Goal: Task Accomplishment & Management: Manage account settings

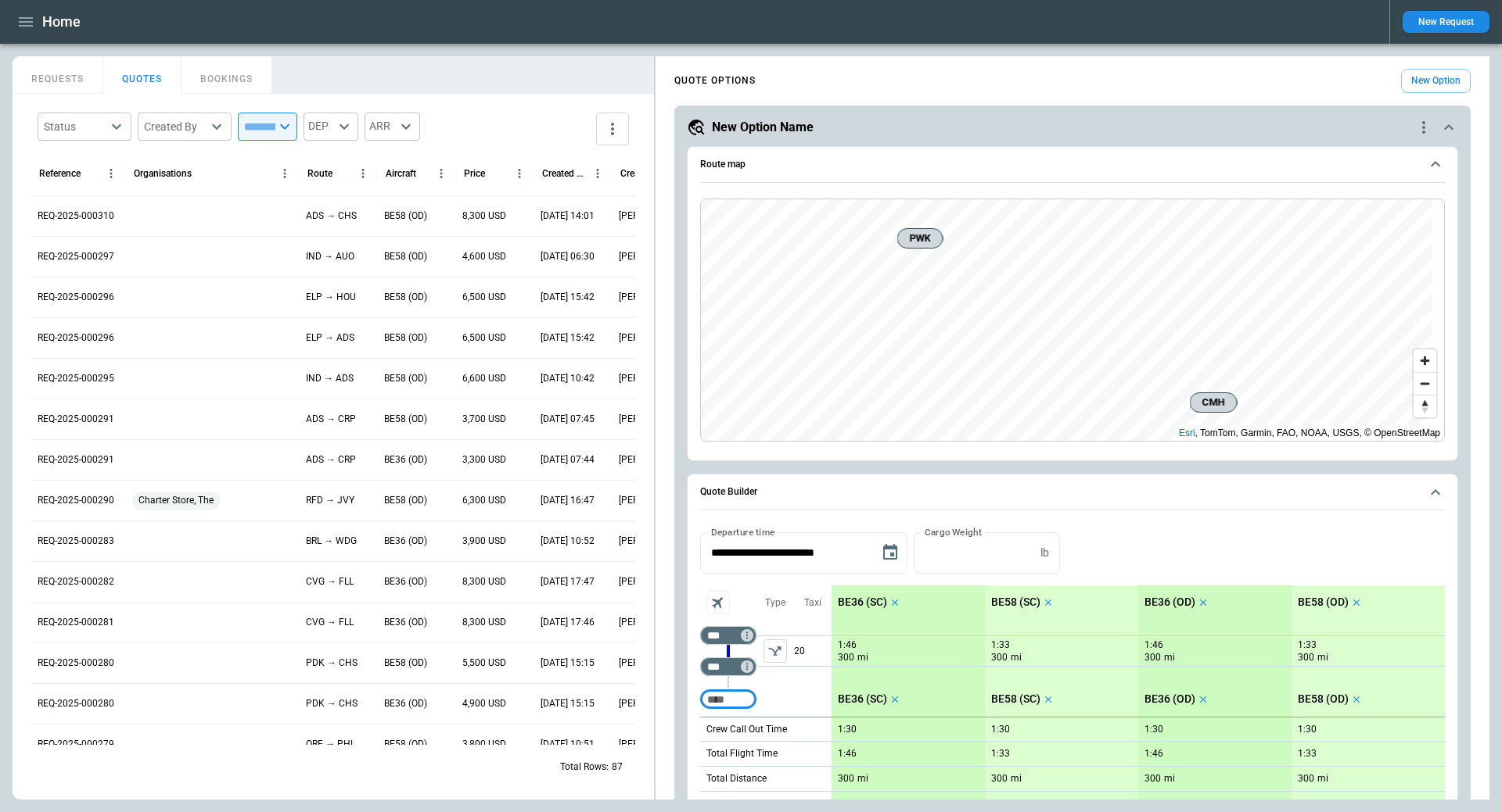
click at [149, 75] on button "QUOTES" at bounding box center [142, 74] width 78 height 37
click at [157, 214] on div at bounding box center [212, 215] width 174 height 40
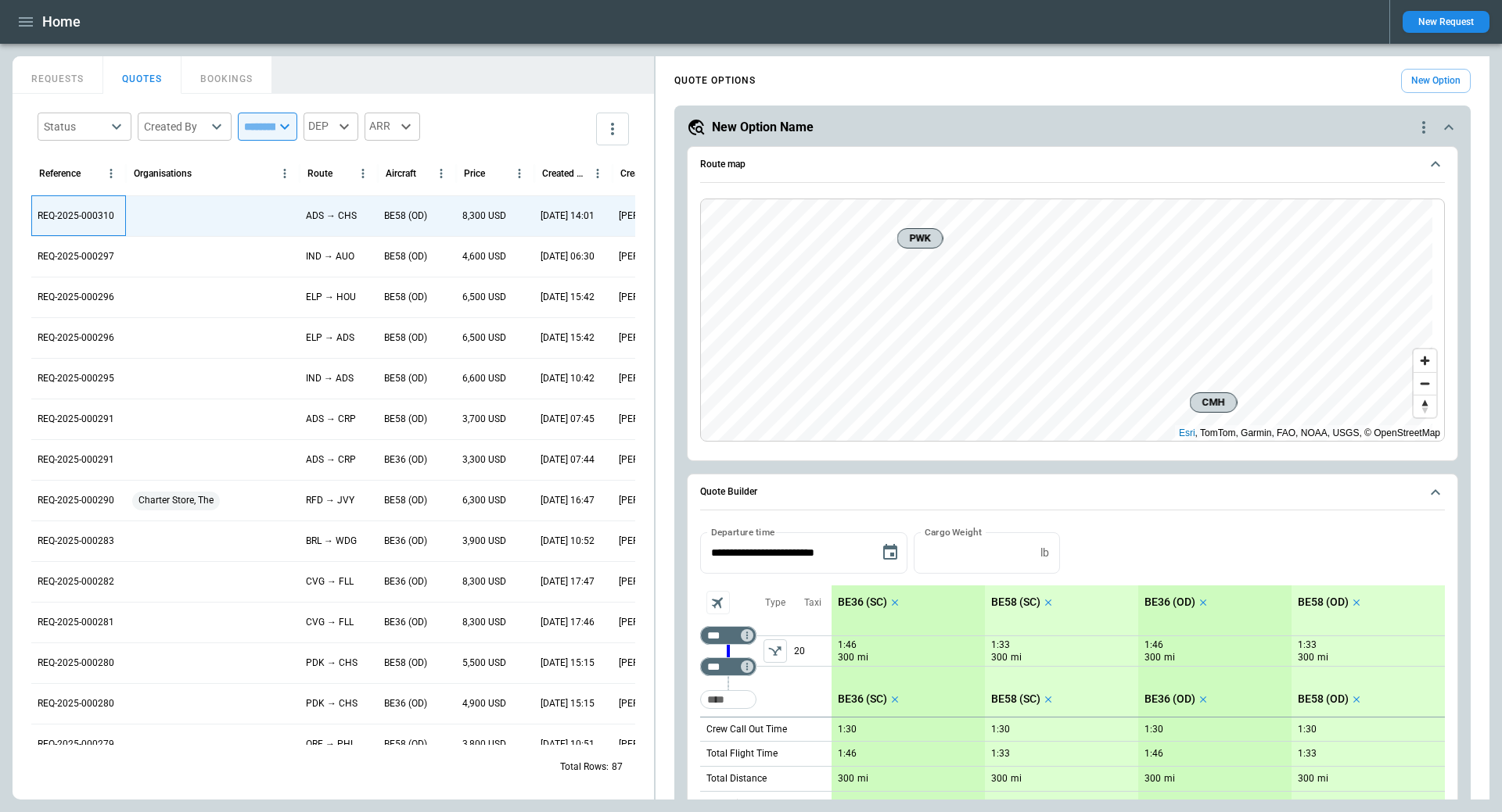
click at [83, 212] on p "REQ-2025-000310" at bounding box center [75, 215] width 77 height 13
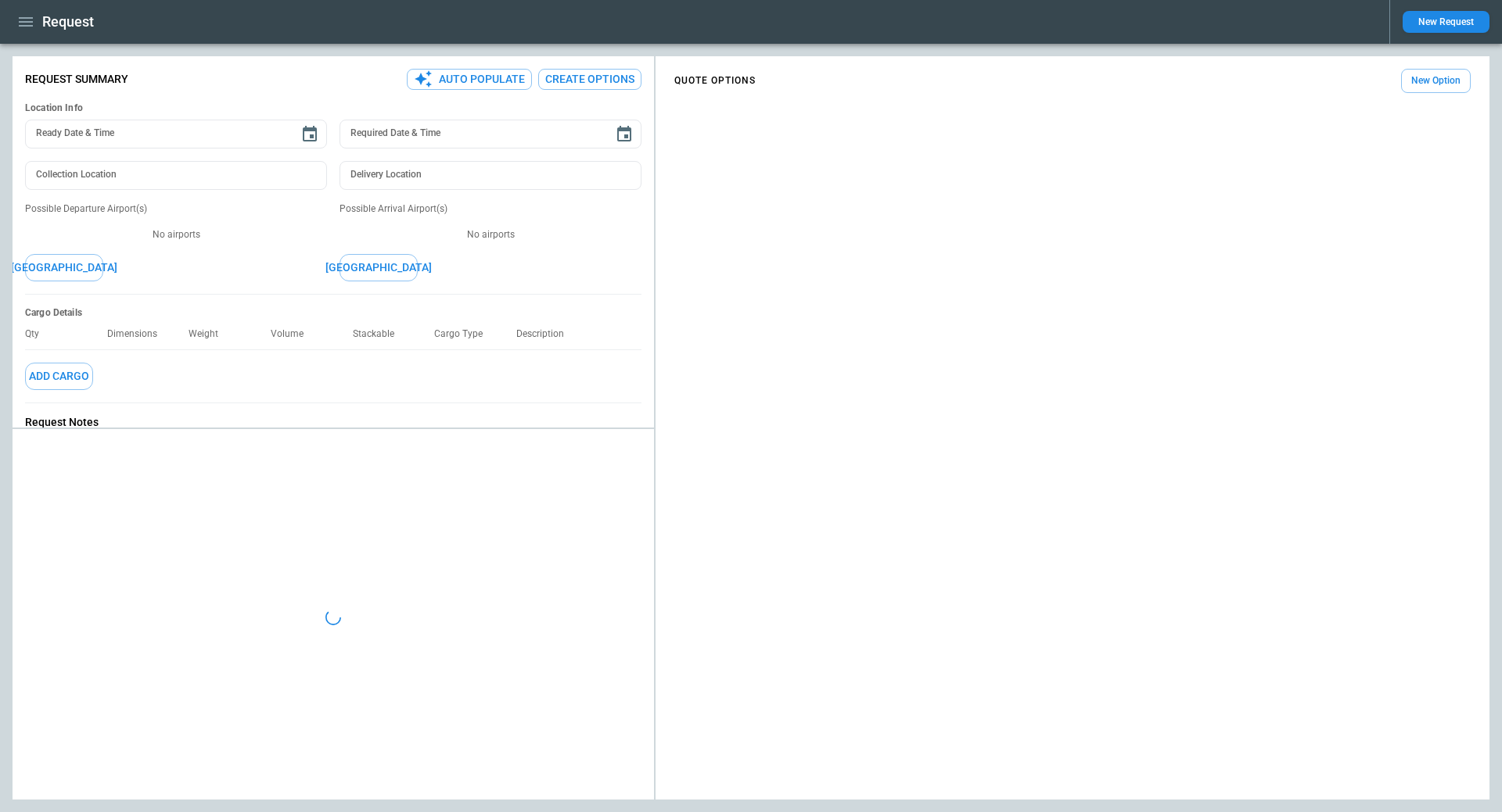
type textarea "*"
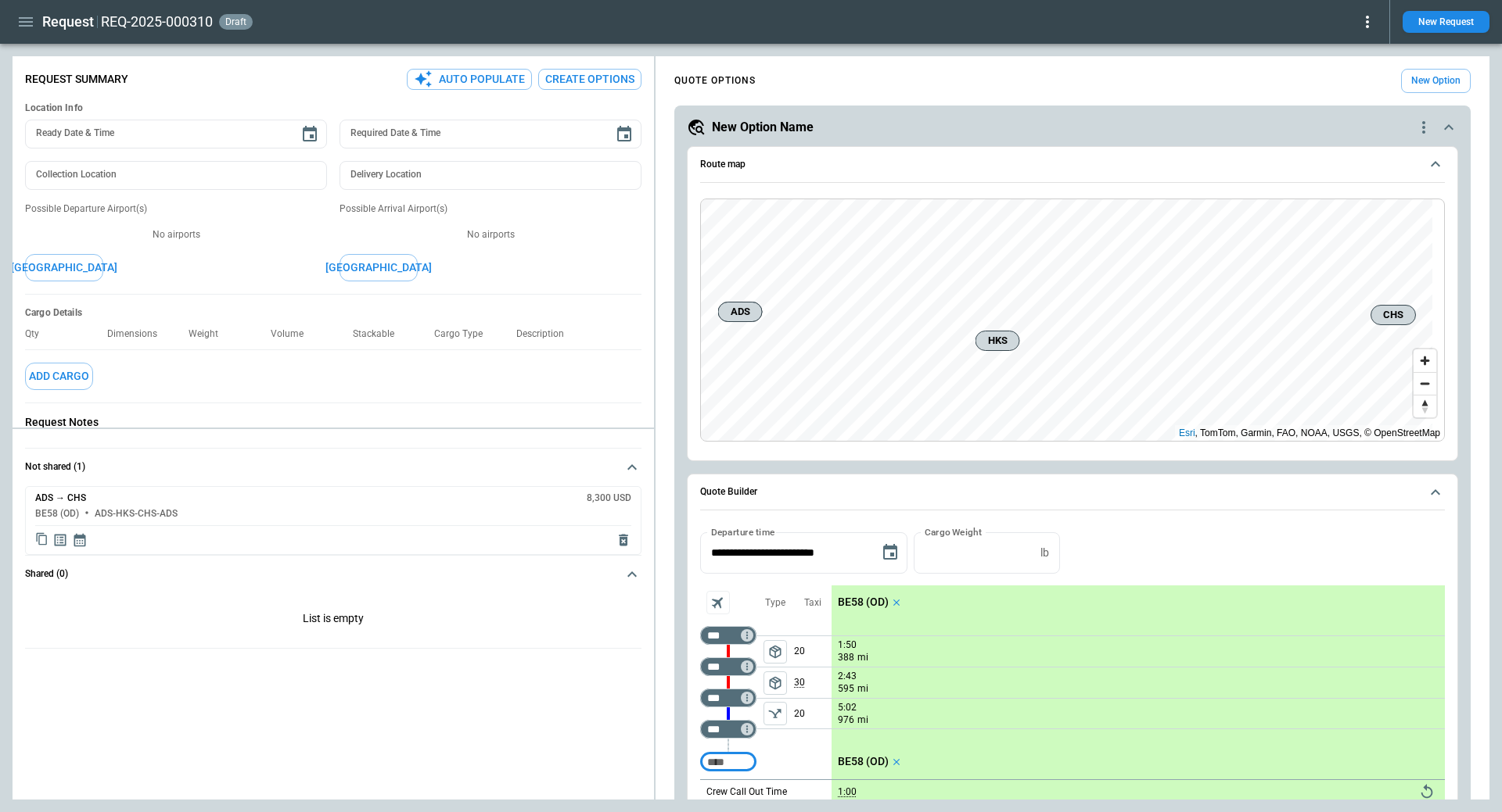
click at [64, 504] on div "ADS → CHS 8,300 USD BE58 (OD) ADS-HKS-CHS-ADS" at bounding box center [334, 520] width 617 height 69
click at [1422, 128] on icon "quote-option-actions" at bounding box center [1424, 128] width 3 height 13
click at [1337, 154] on button "Duplicate Quote Option" at bounding box center [1352, 154] width 138 height 23
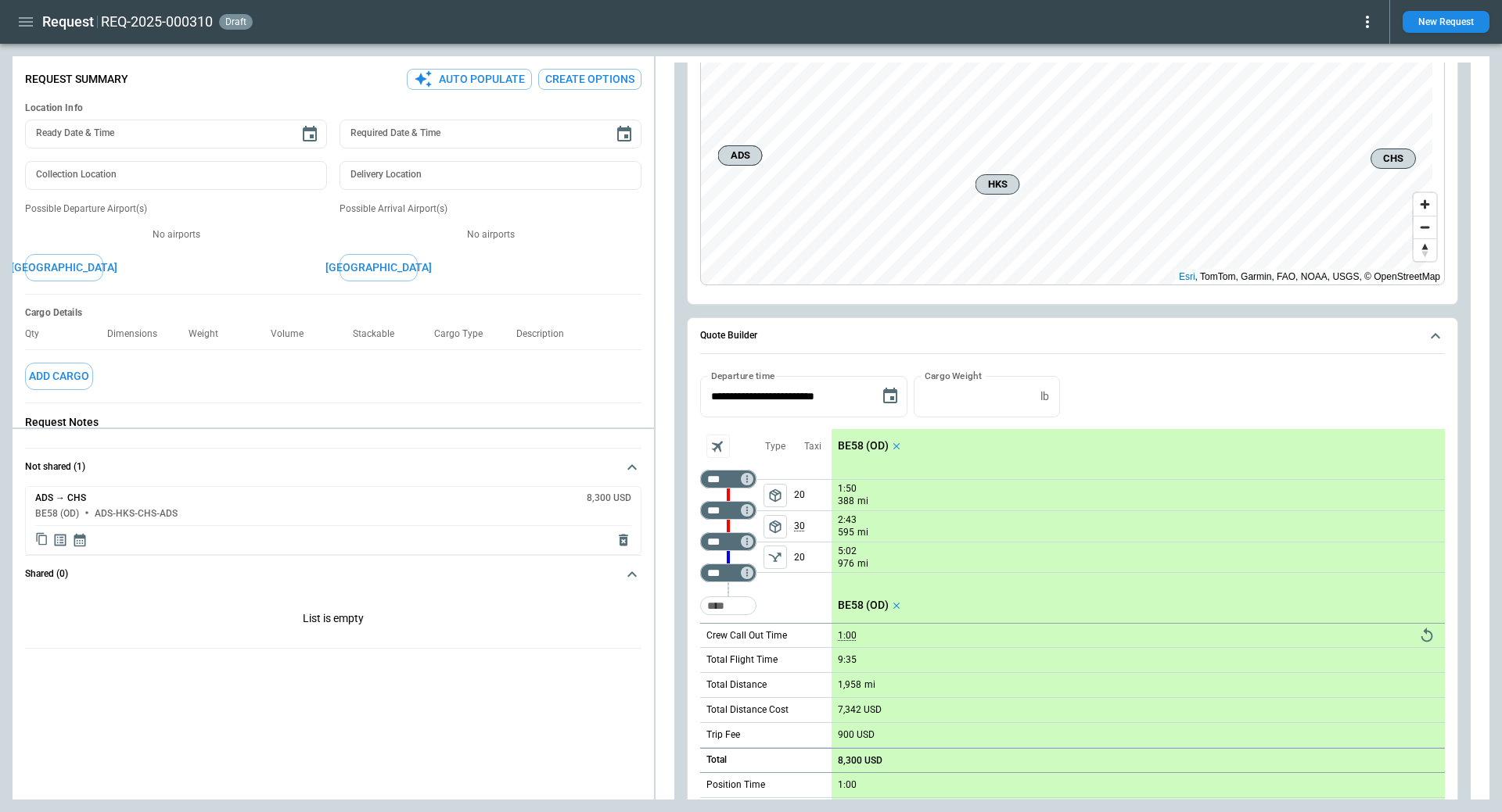
scroll to position [313, 0]
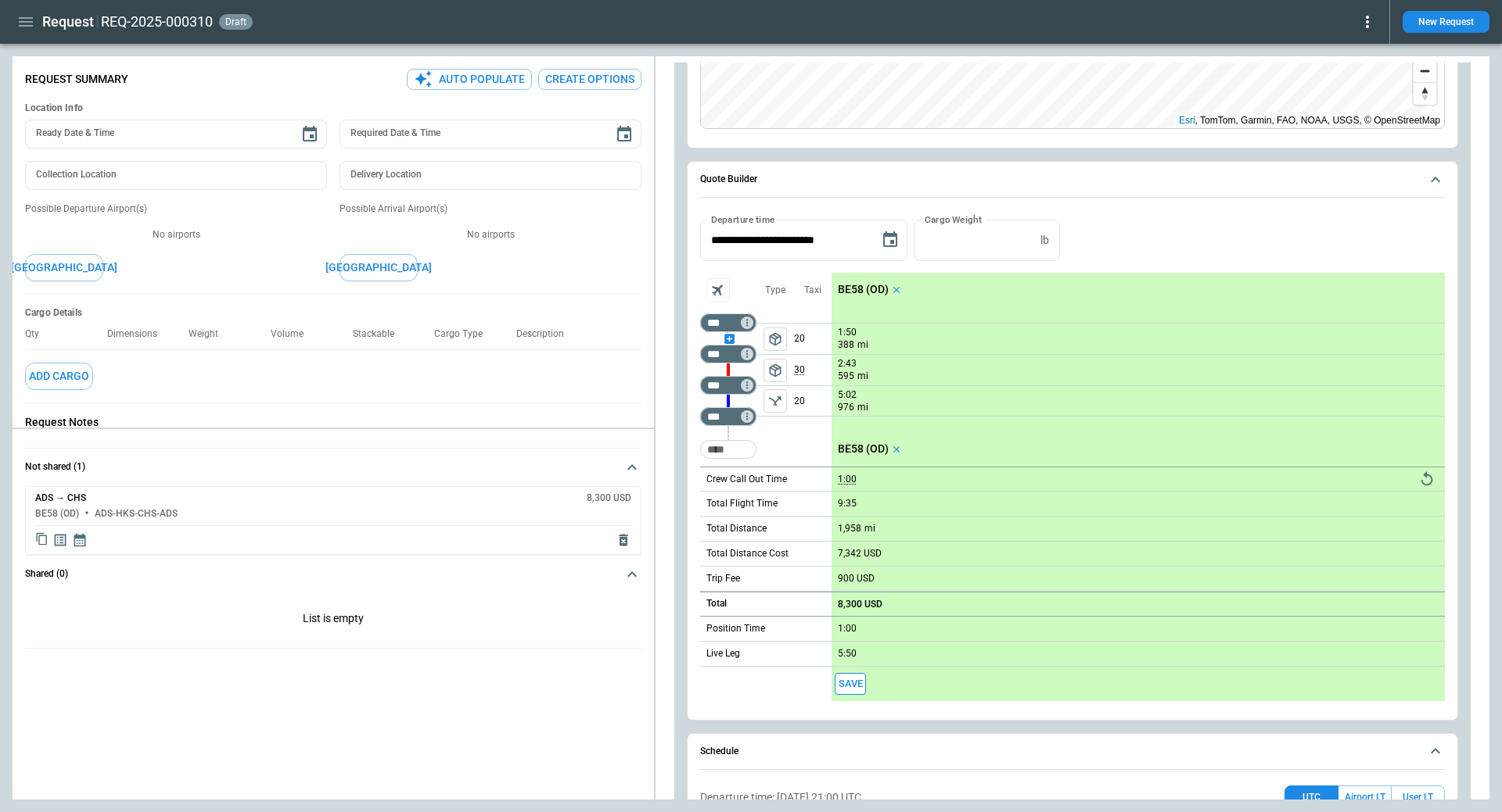
drag, startPoint x: 728, startPoint y: 337, endPoint x: 785, endPoint y: 353, distance: 59.2
click at [728, 338] on div "scrollable content" at bounding box center [728, 338] width 56 height 0
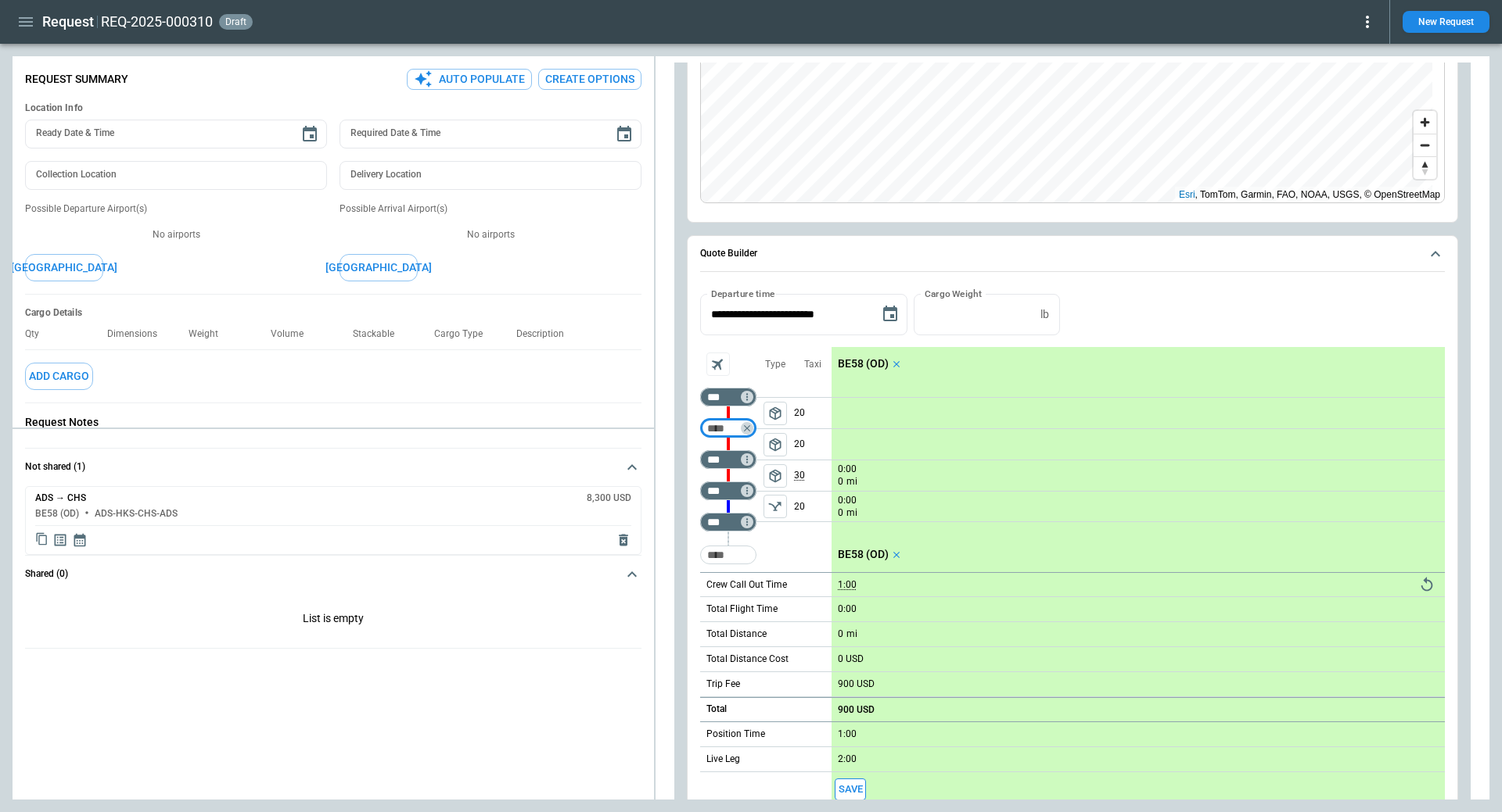
scroll to position [234, 0]
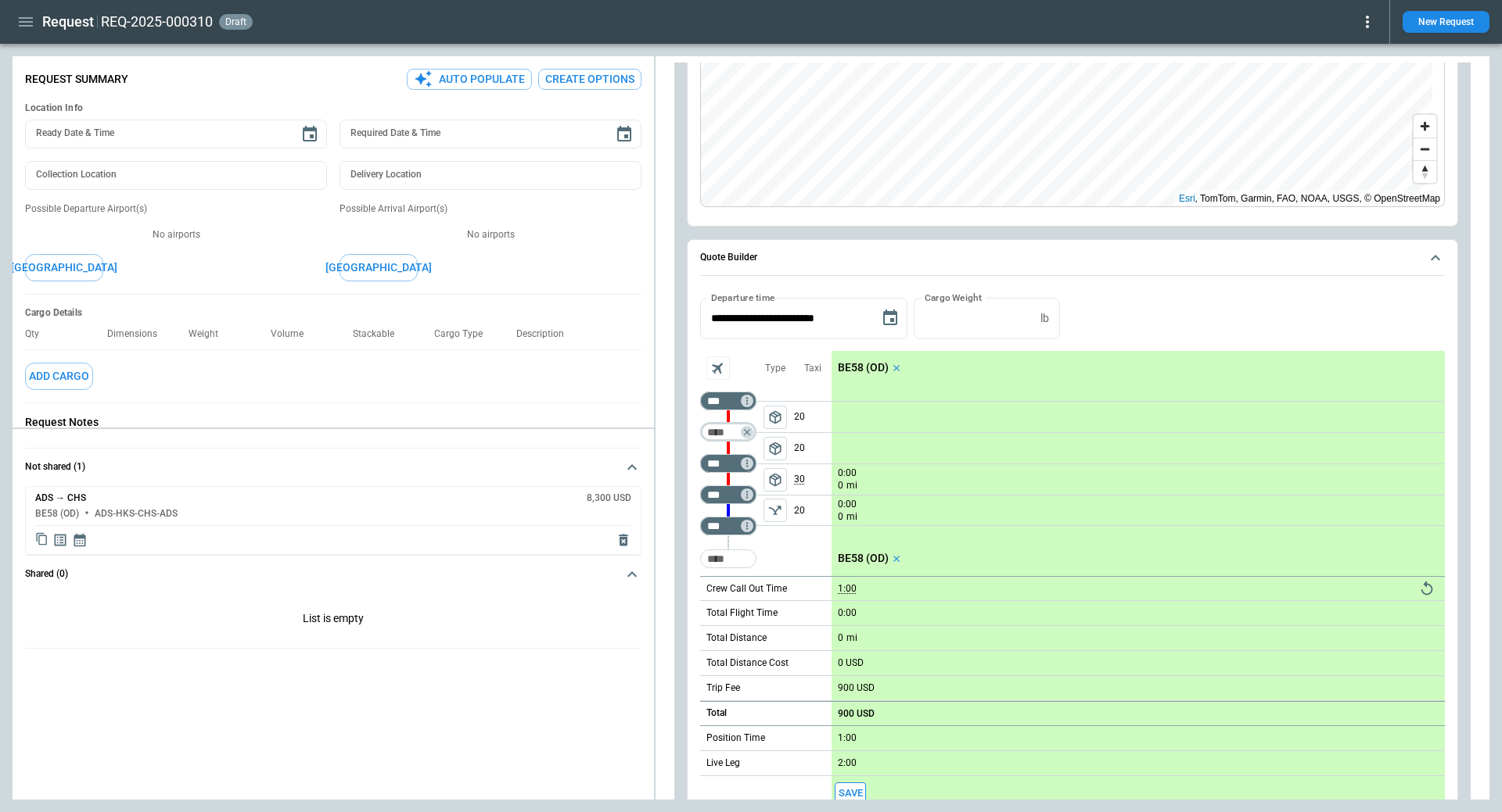
click at [721, 433] on input "Too short" at bounding box center [724, 433] width 44 height 16
type input "***"
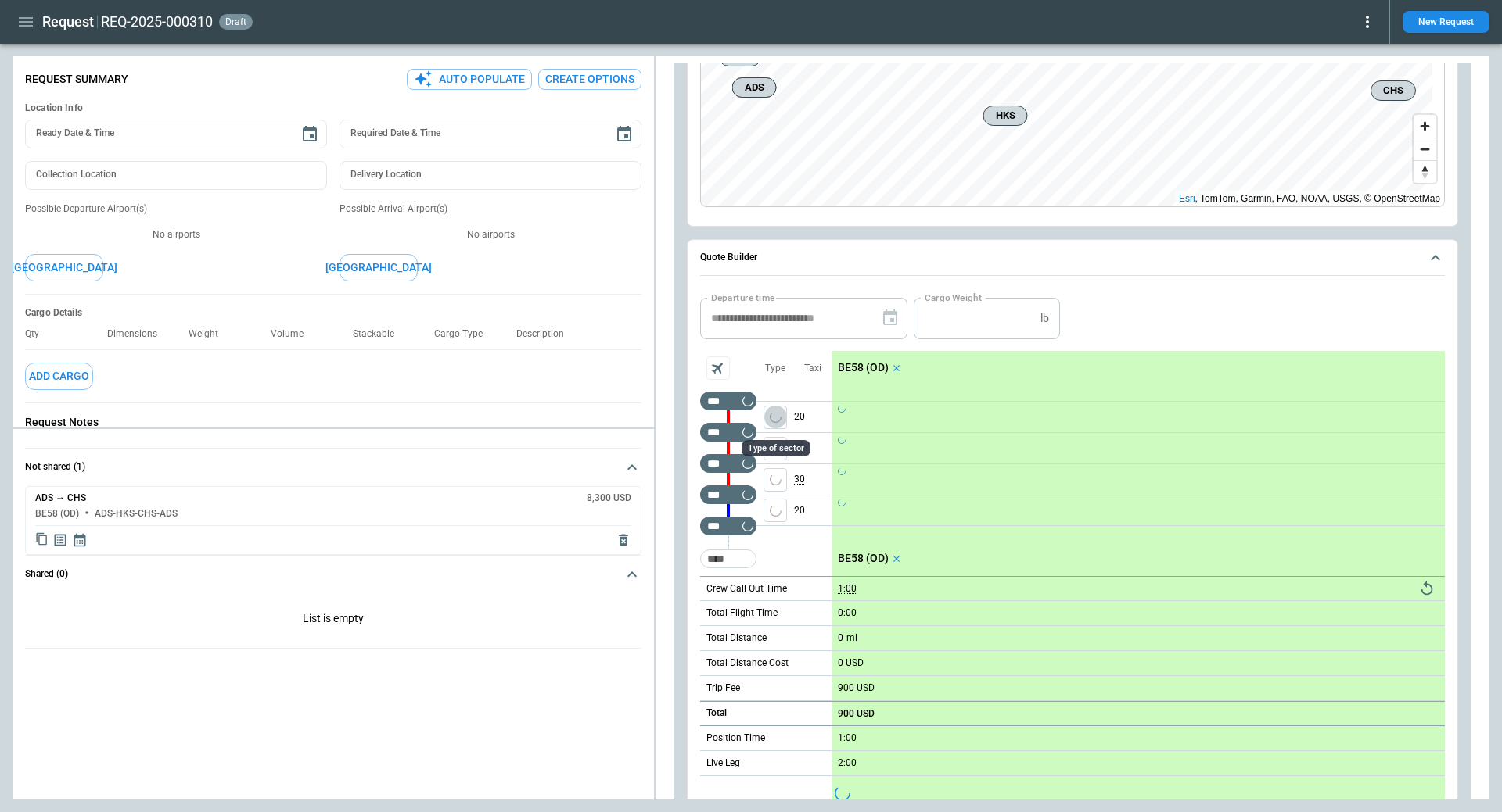
click at [777, 413] on icon "left aligned" at bounding box center [775, 417] width 12 height 12
click at [779, 417] on span "package_2" at bounding box center [775, 417] width 16 height 16
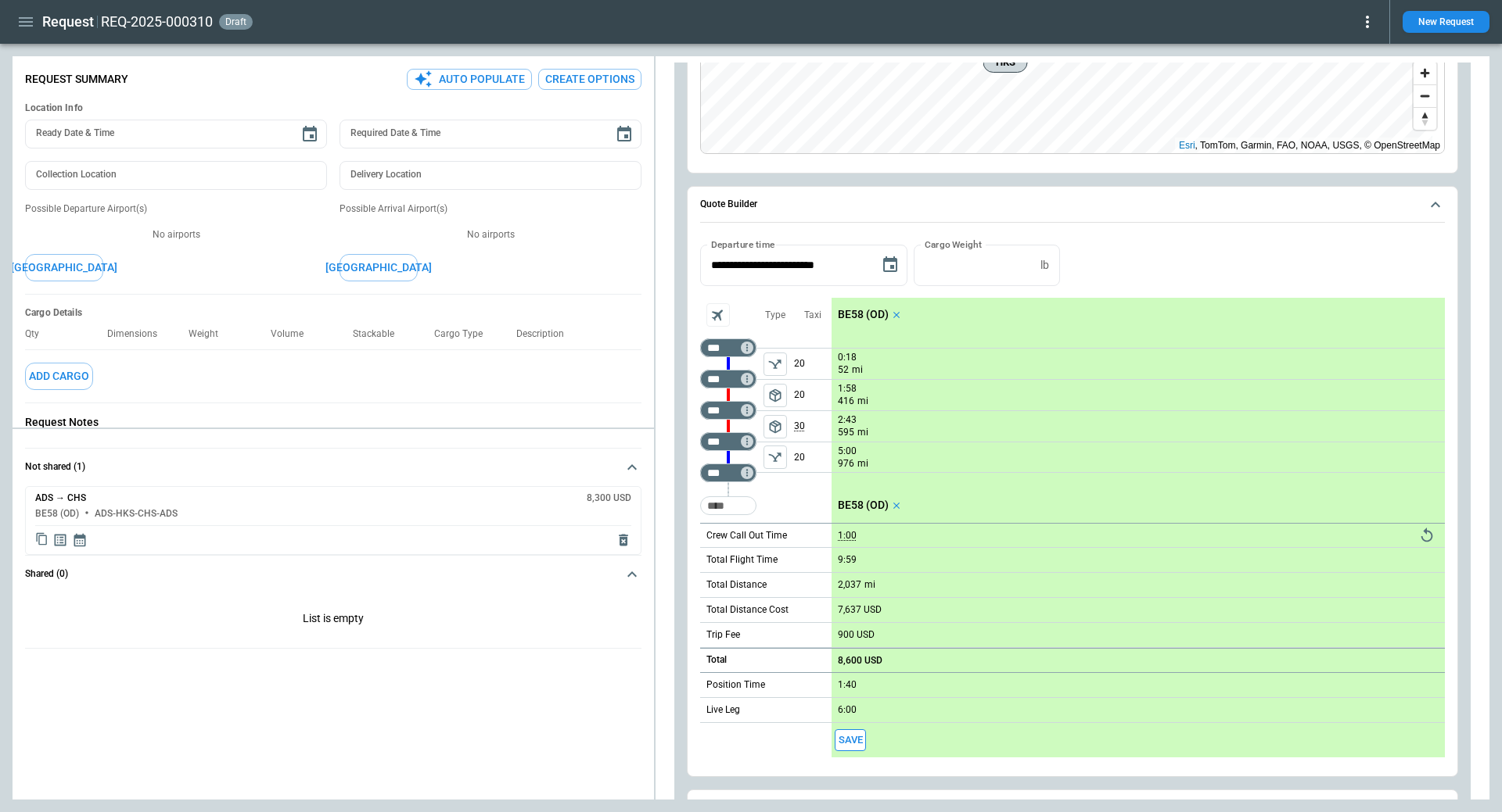
scroll to position [313, 0]
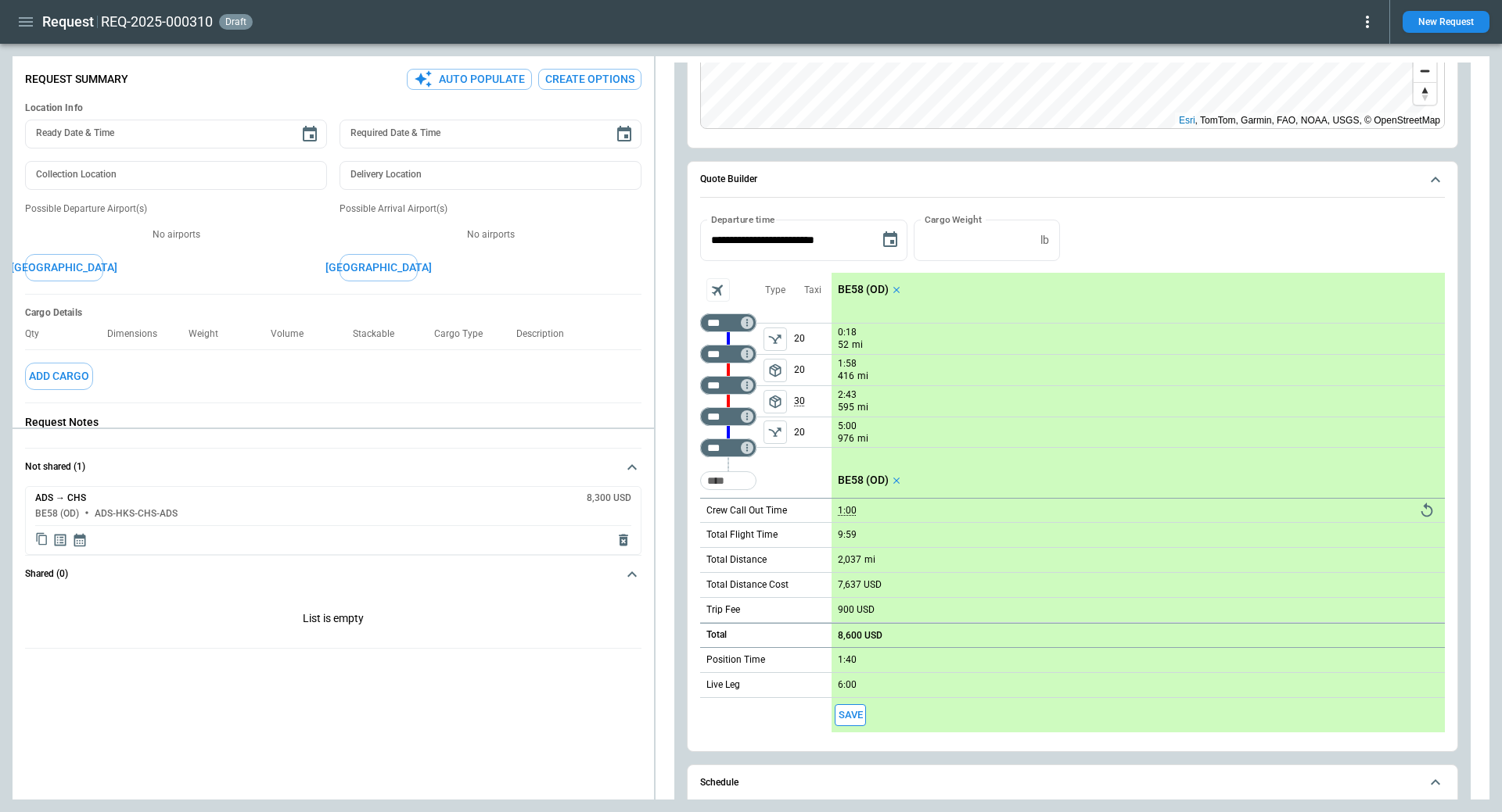
drag, startPoint x: 856, startPoint y: 713, endPoint x: 625, endPoint y: 660, distance: 237.0
click at [856, 713] on button "Save" at bounding box center [850, 715] width 31 height 23
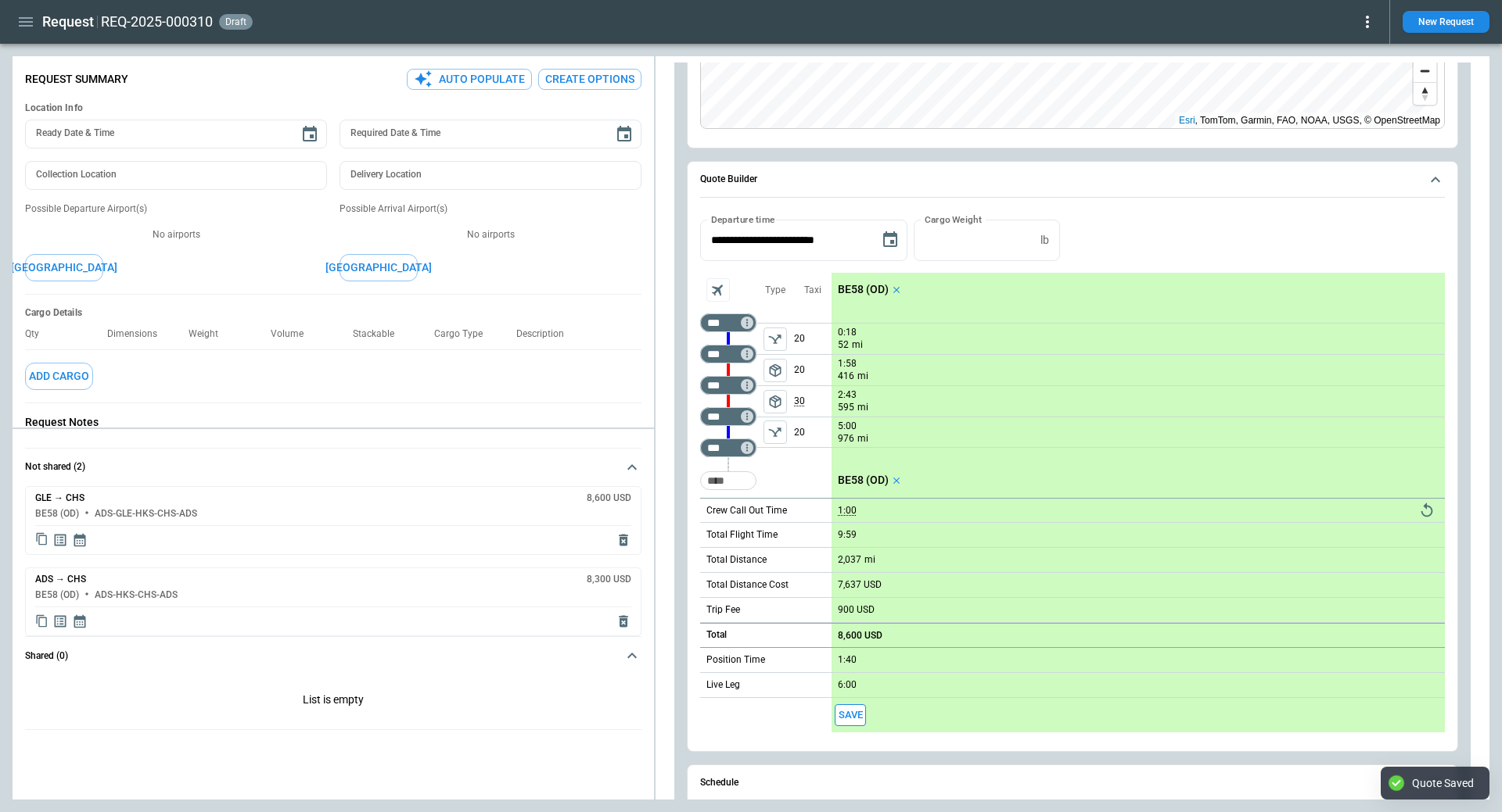
type textarea "*"
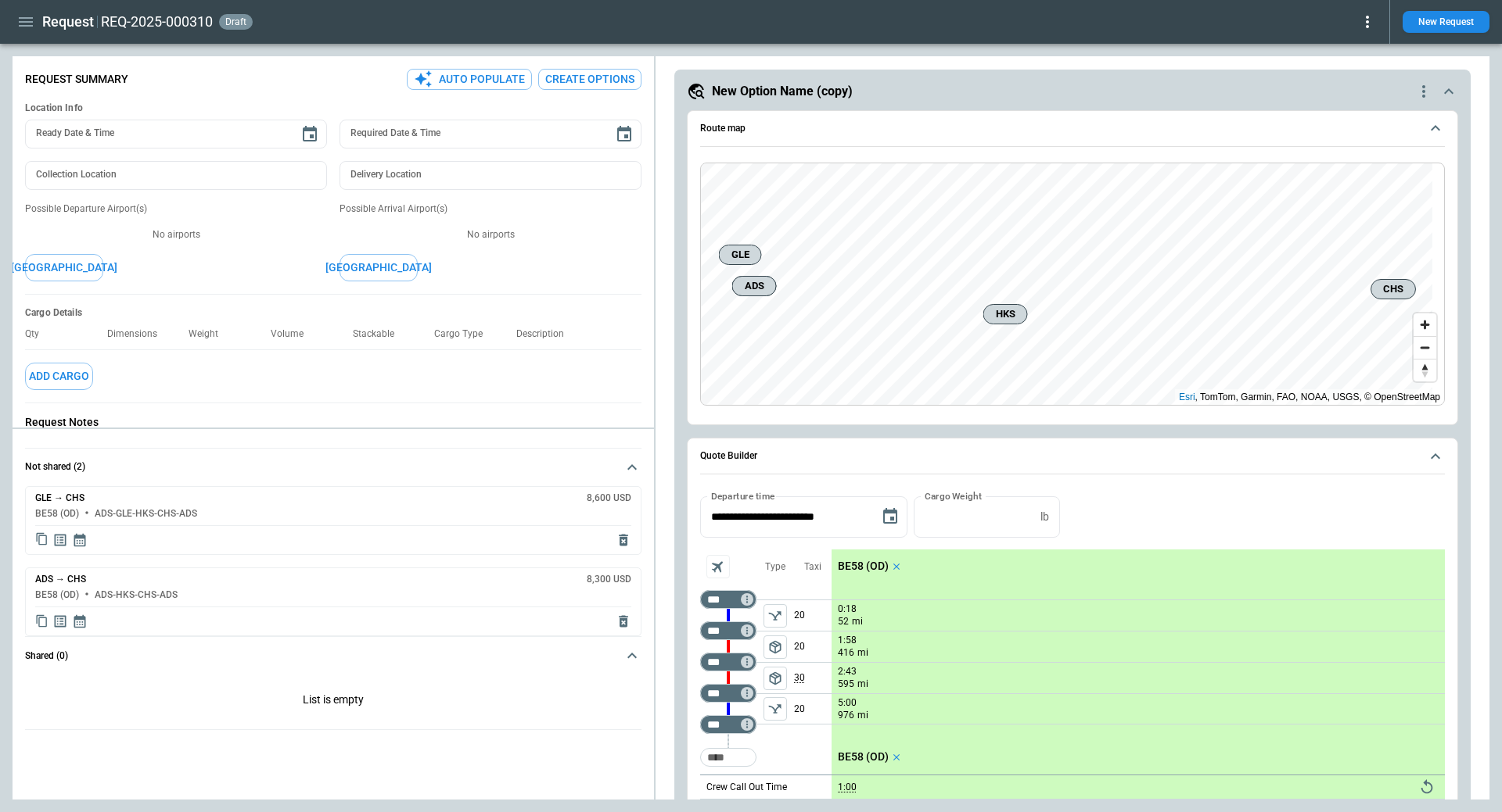
scroll to position [0, 0]
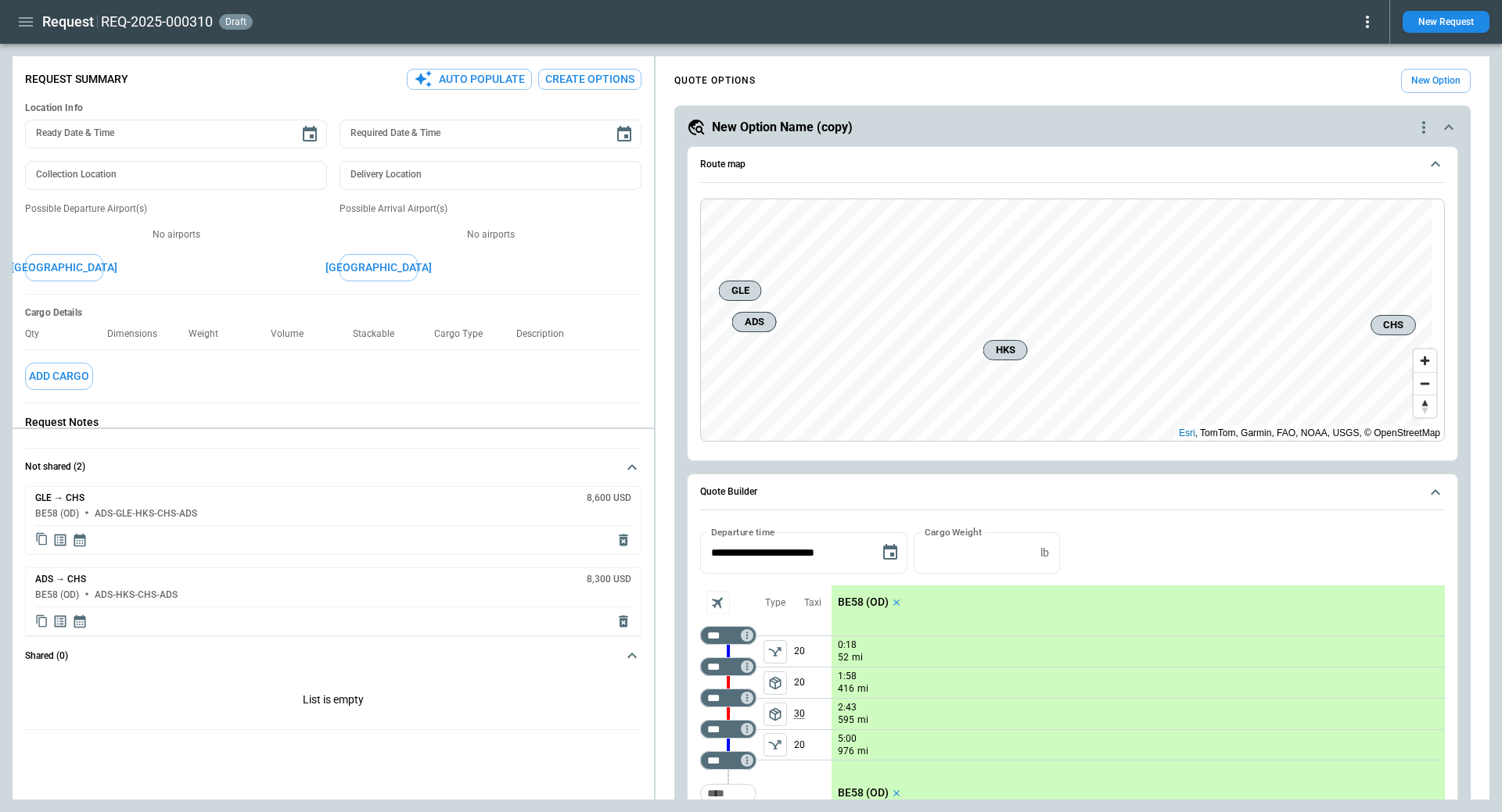
click at [1414, 127] on icon "quote-option-actions" at bounding box center [1424, 128] width 19 height 19
click at [1357, 154] on button "Duplicate Quote Option" at bounding box center [1352, 154] width 138 height 23
click at [726, 660] on input "***" at bounding box center [724, 667] width 44 height 16
type input "***"
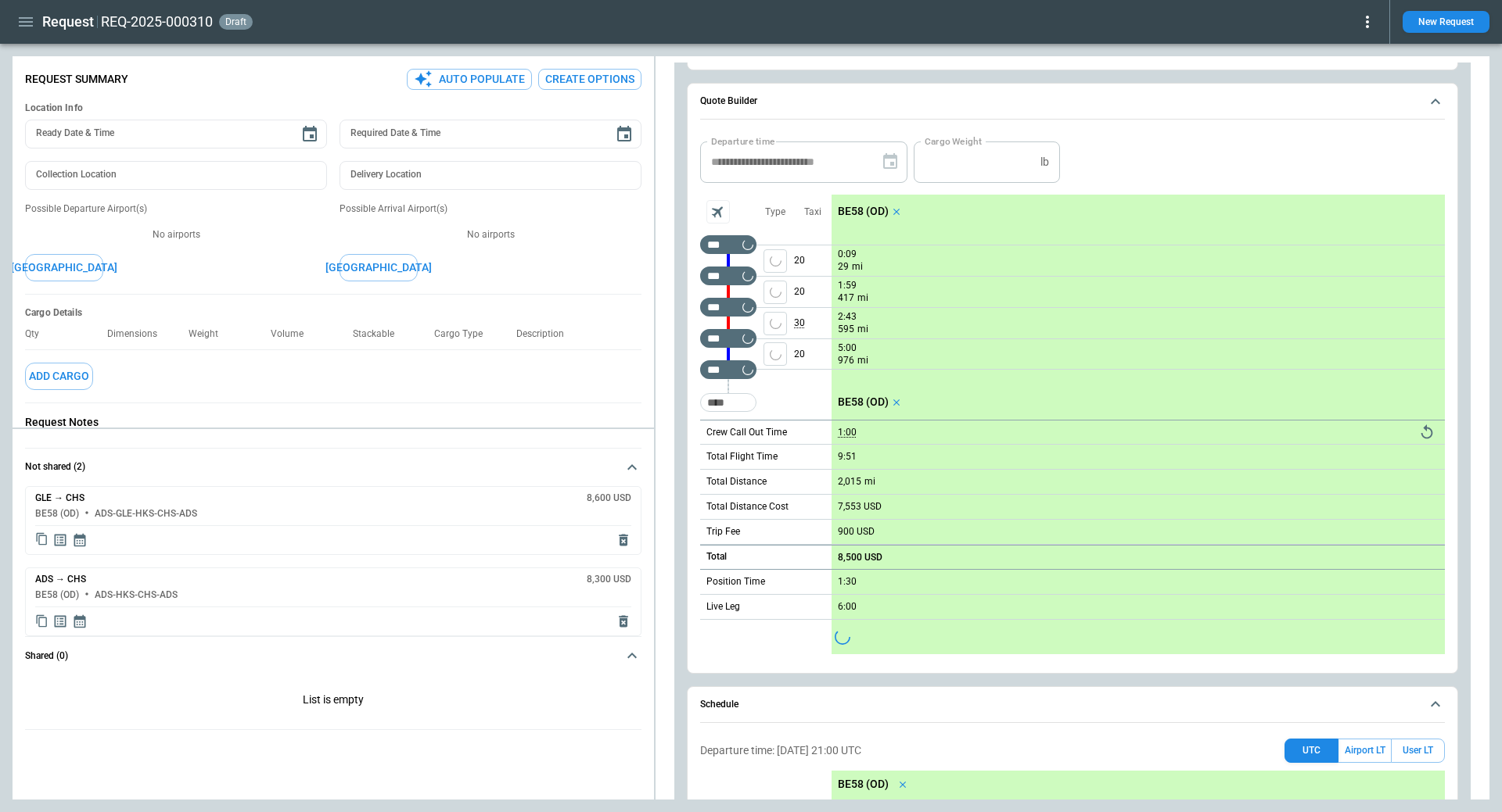
scroll to position [313, 0]
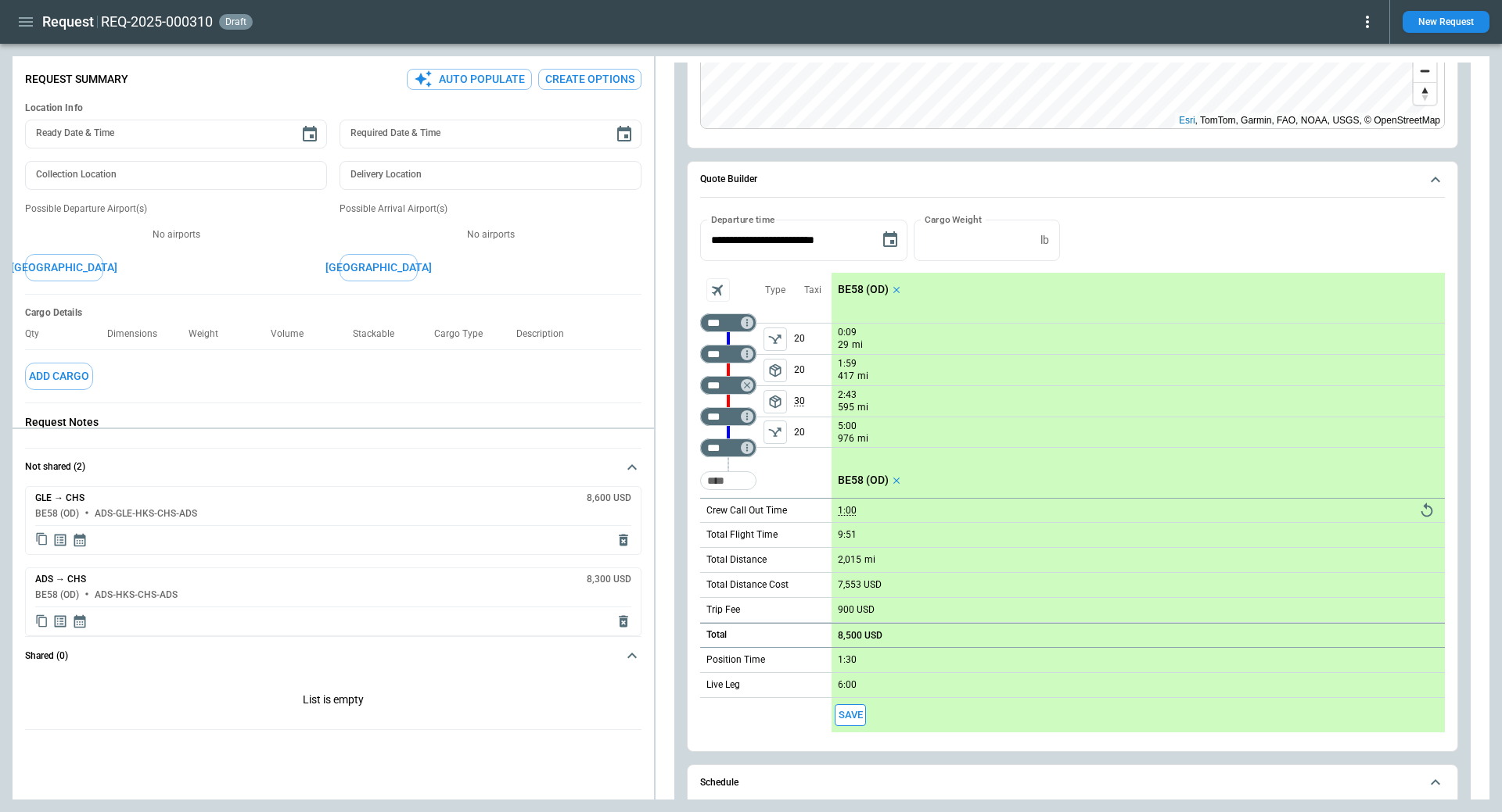
click at [848, 509] on p "1:00" at bounding box center [847, 511] width 19 height 12
type input "**"
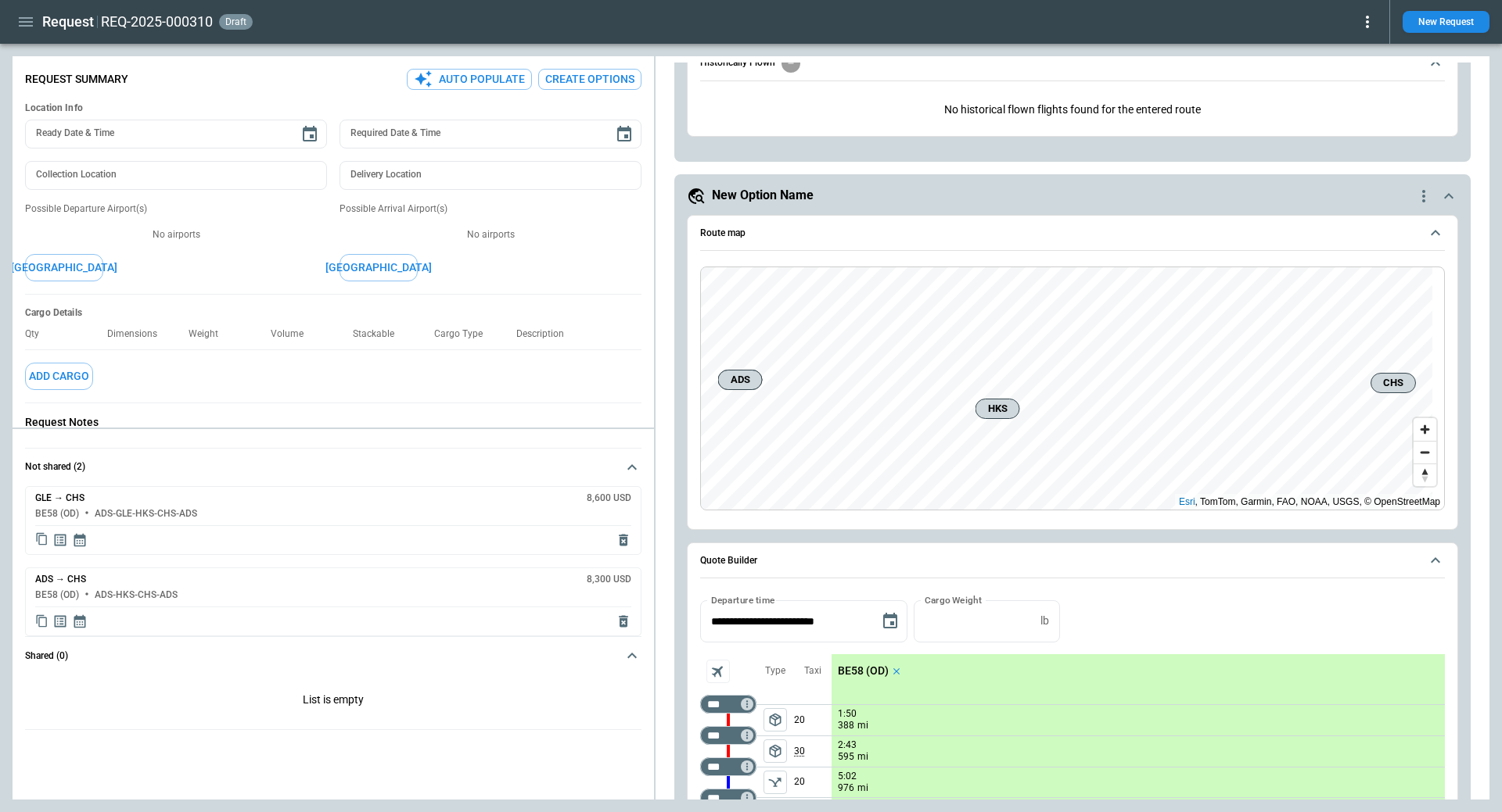
scroll to position [3440, 0]
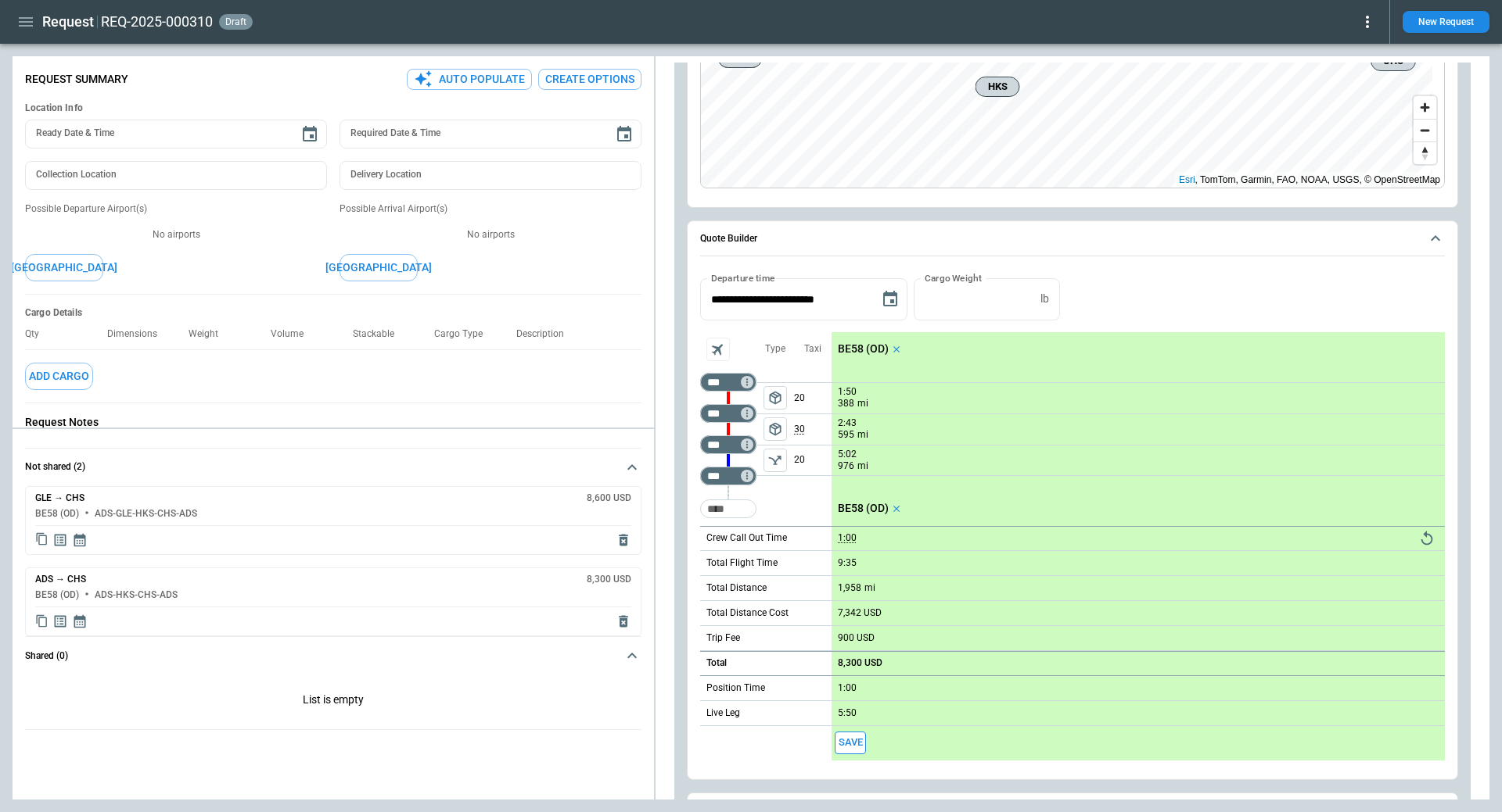
drag, startPoint x: 845, startPoint y: 683, endPoint x: 1380, endPoint y: 589, distance: 543.2
click at [845, 683] on p "1:00" at bounding box center [847, 688] width 19 height 12
type input "**"
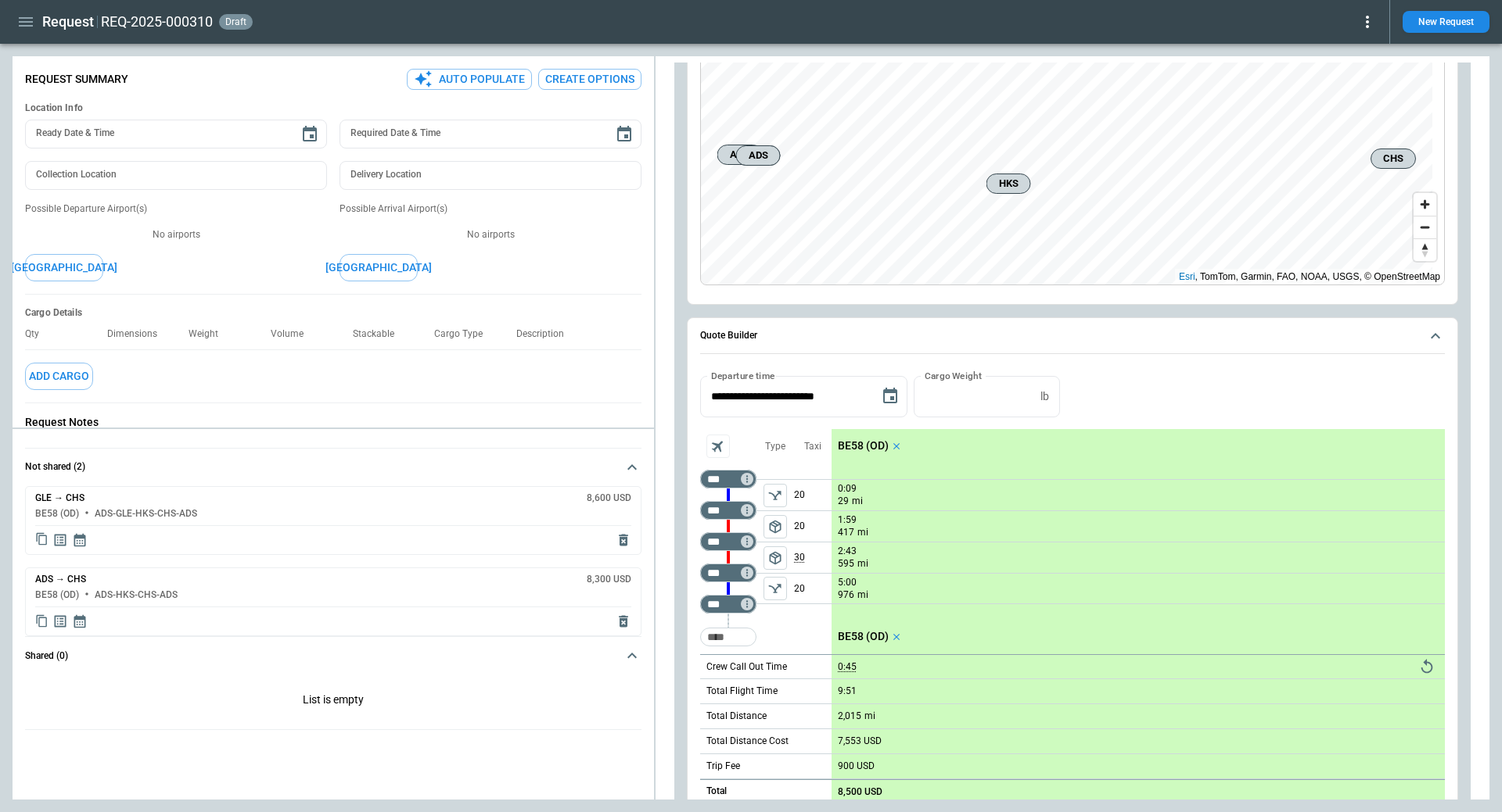
scroll to position [234, 0]
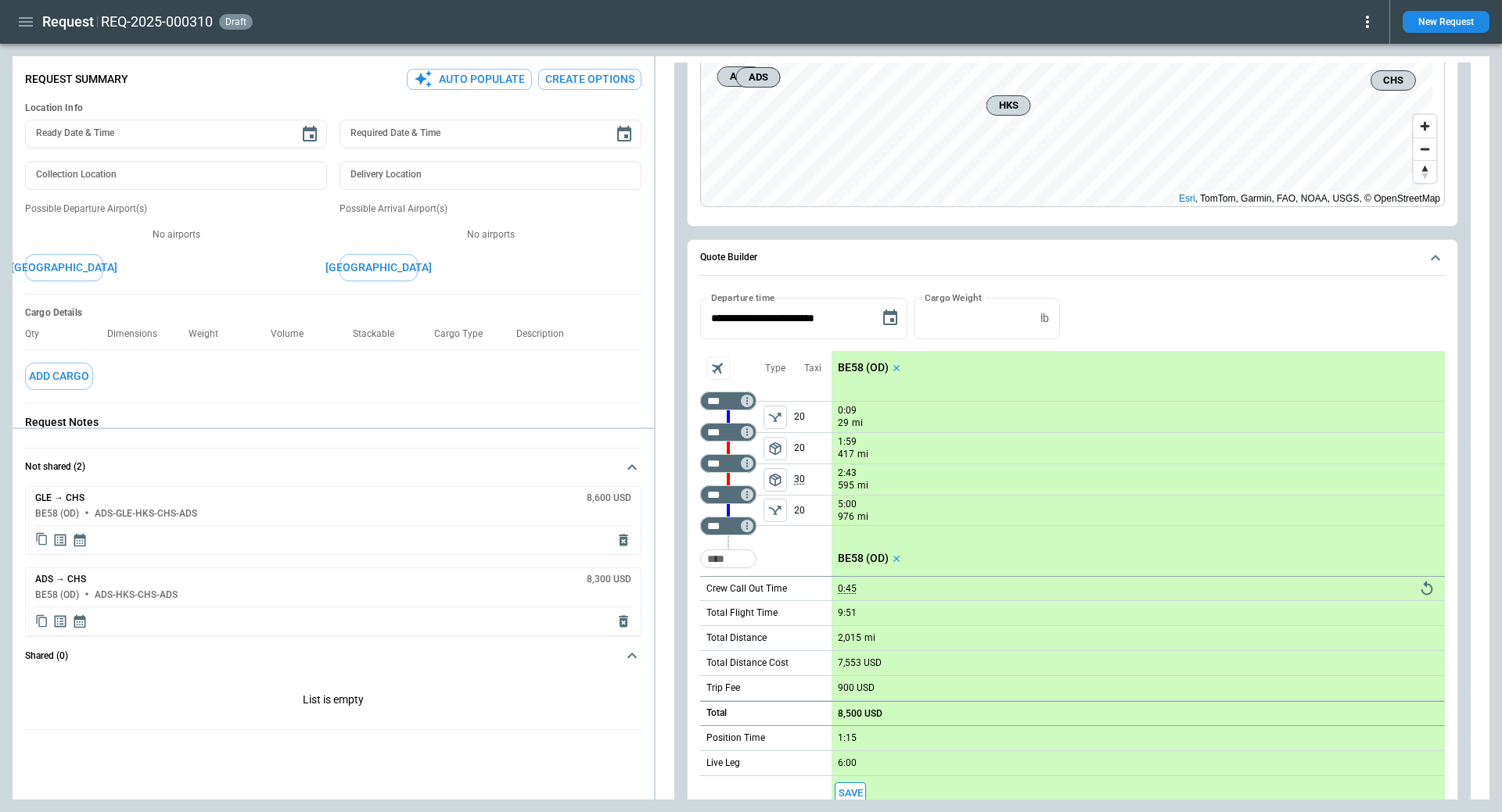
drag, startPoint x: 854, startPoint y: 787, endPoint x: 822, endPoint y: 763, distance: 40.0
click at [854, 787] on button "Save" at bounding box center [850, 794] width 31 height 23
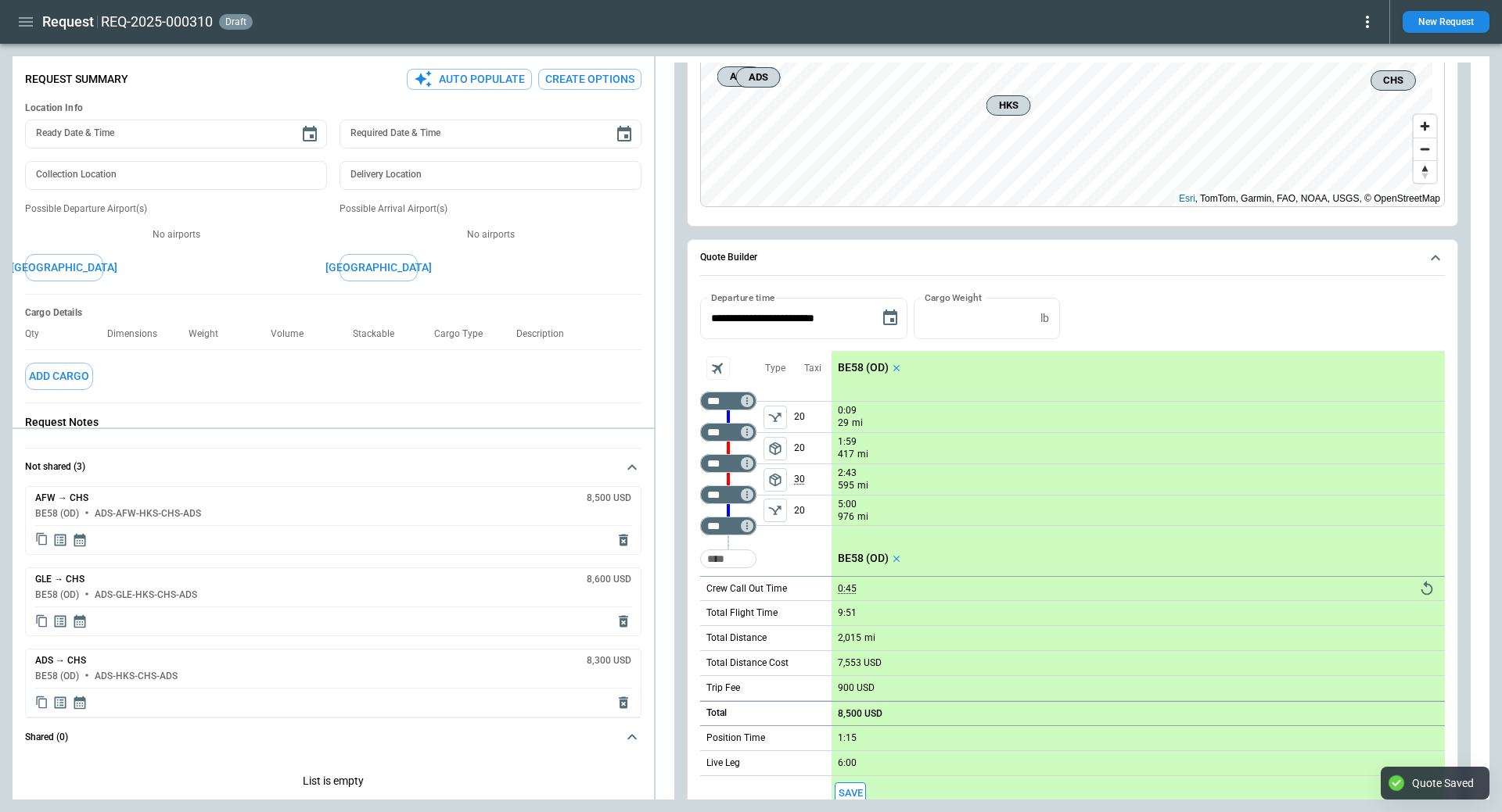
type textarea "*"
click at [25, 25] on icon "button" at bounding box center [26, 22] width 19 height 19
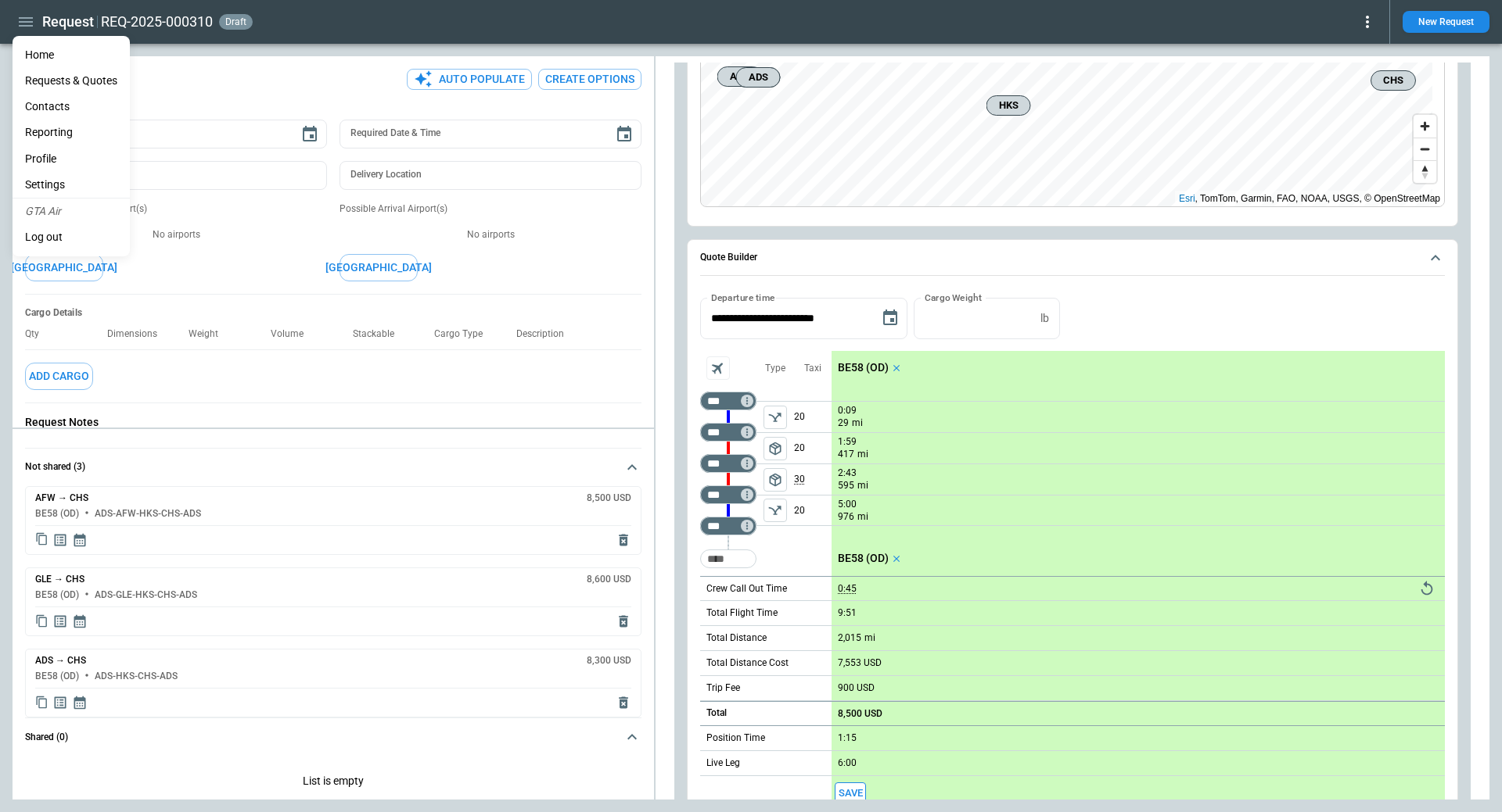
click at [36, 52] on li "Home" at bounding box center [71, 55] width 117 height 26
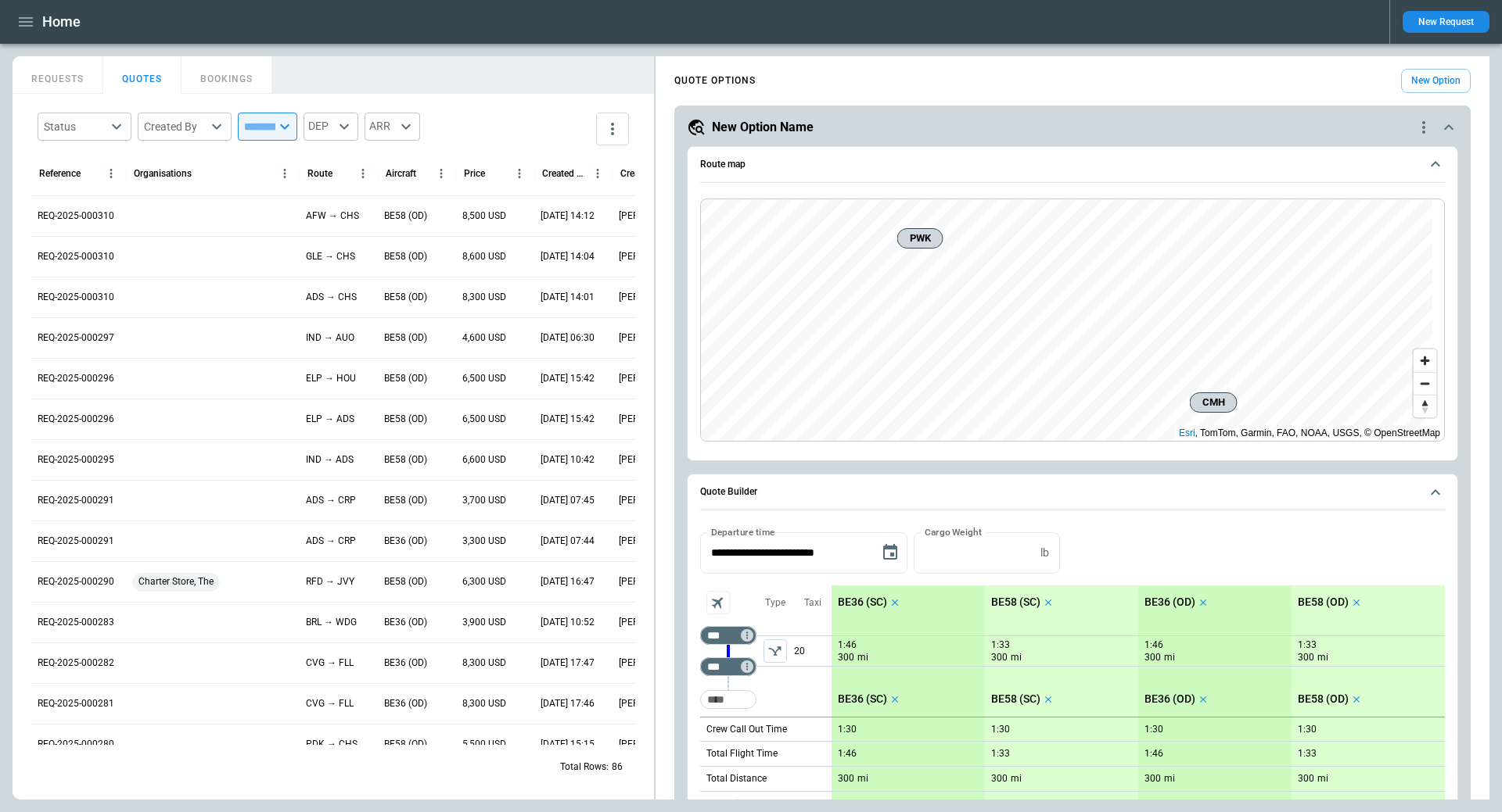
click at [1414, 119] on icon "quote-option-actions" at bounding box center [1424, 128] width 19 height 19
click at [1352, 218] on li "Delete Quote Option" at bounding box center [1352, 222] width 138 height 23
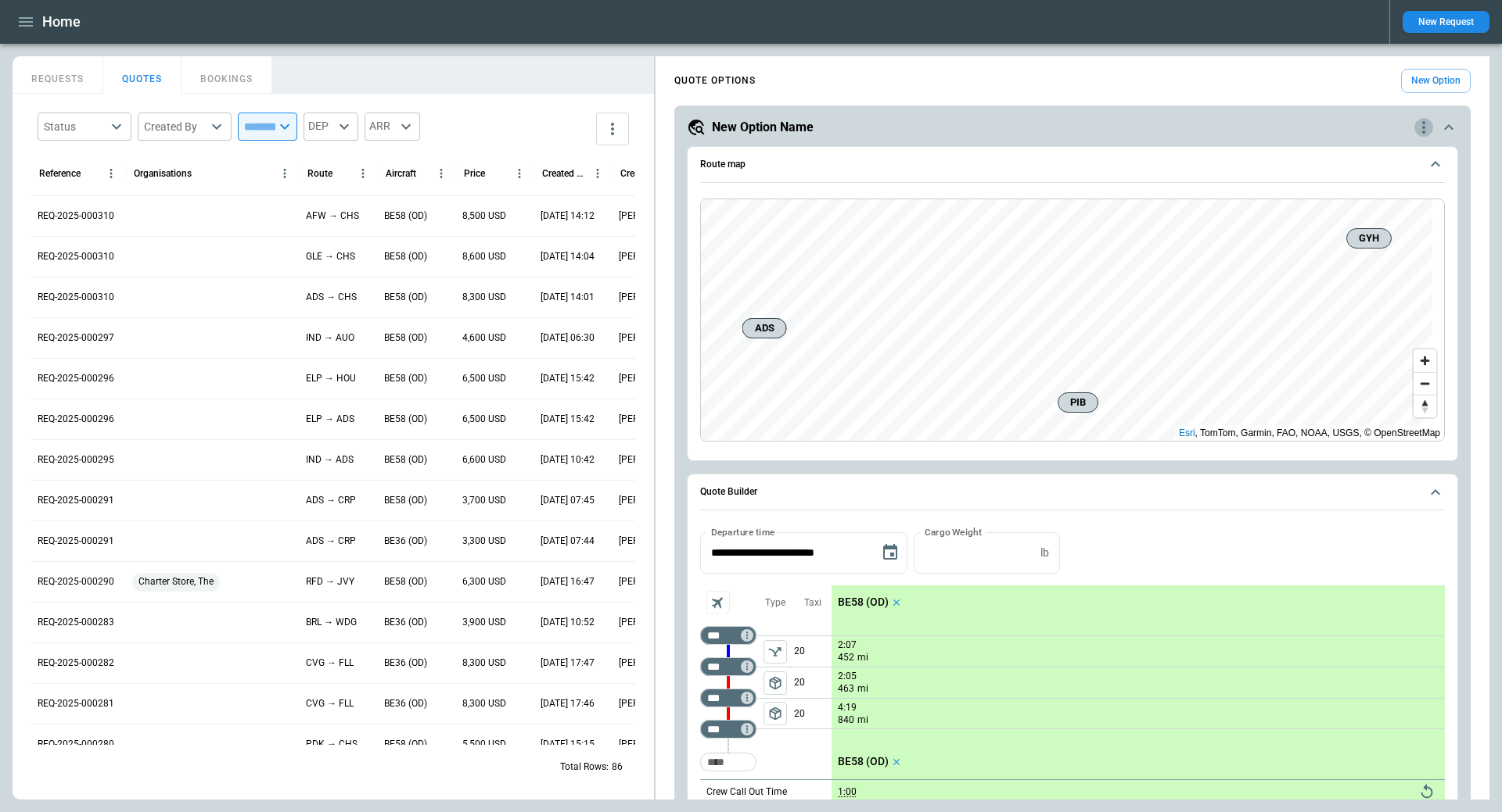
click at [1422, 122] on icon "quote-option-actions" at bounding box center [1424, 128] width 3 height 13
click at [1359, 223] on li "Delete Quote Option" at bounding box center [1352, 222] width 138 height 23
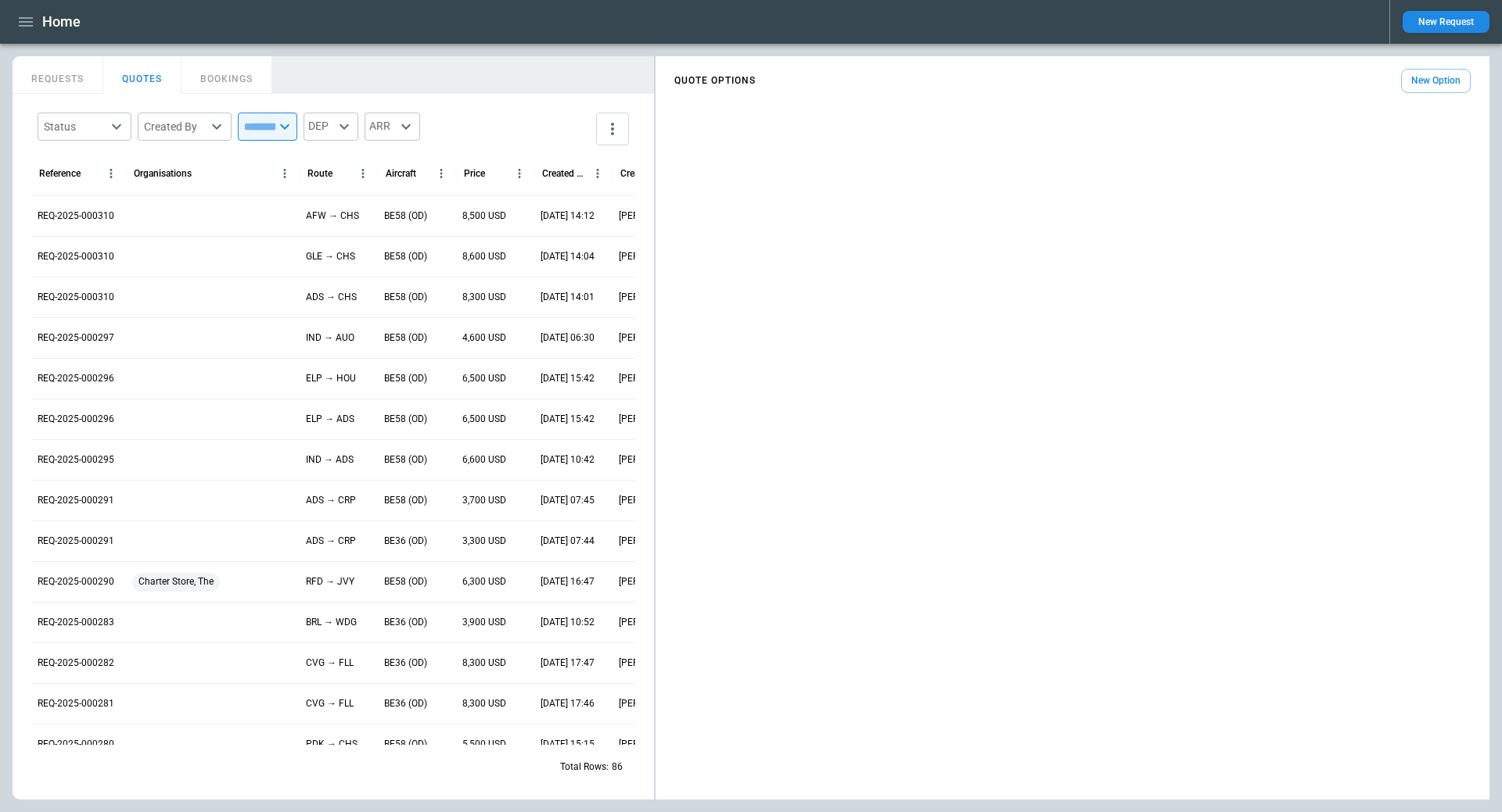
click at [1427, 71] on button "New Option" at bounding box center [1435, 81] width 70 height 25
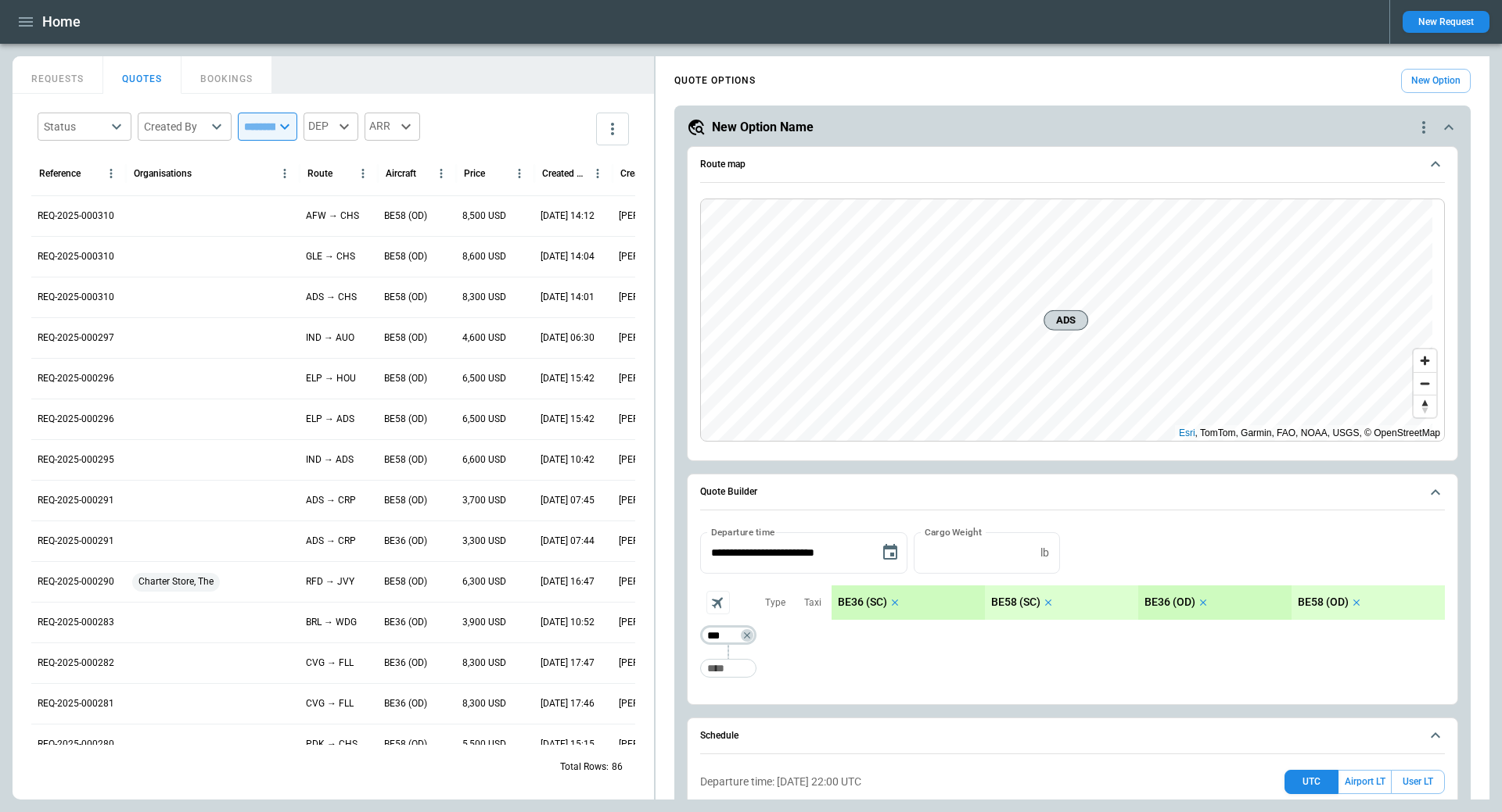
click at [723, 635] on input "***" at bounding box center [724, 635] width 44 height 16
type input "***"
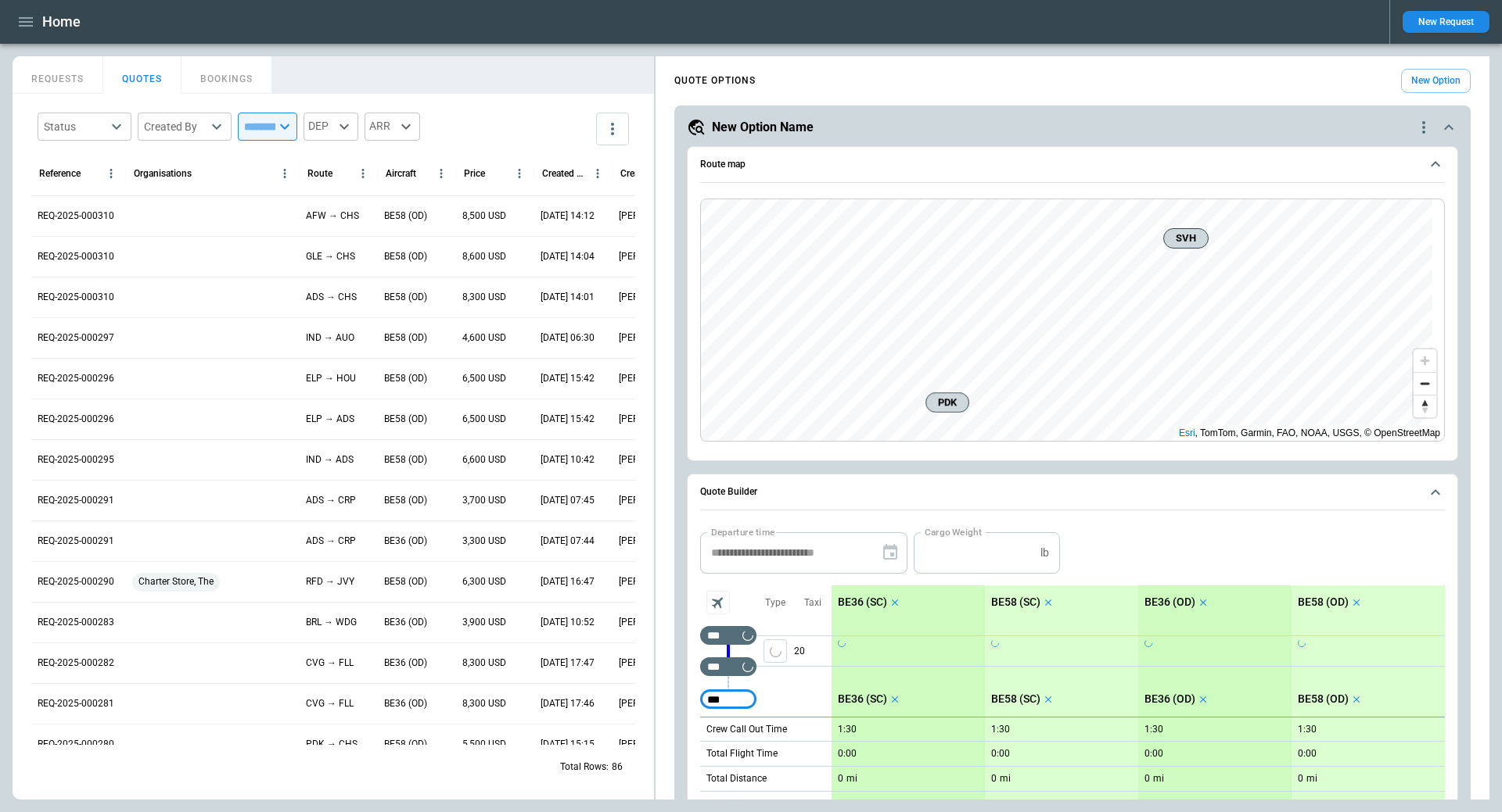
type input "***"
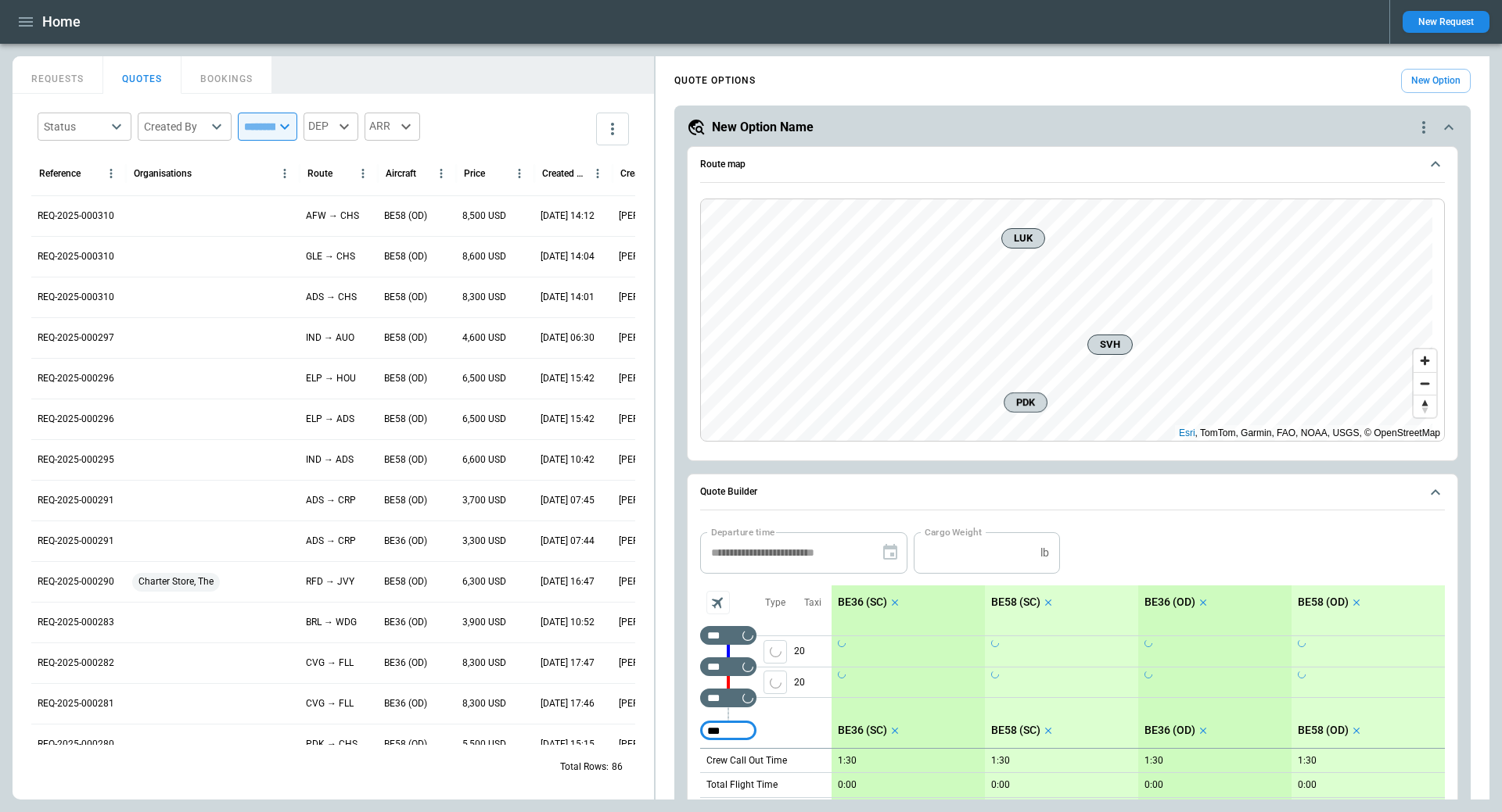
type input "***"
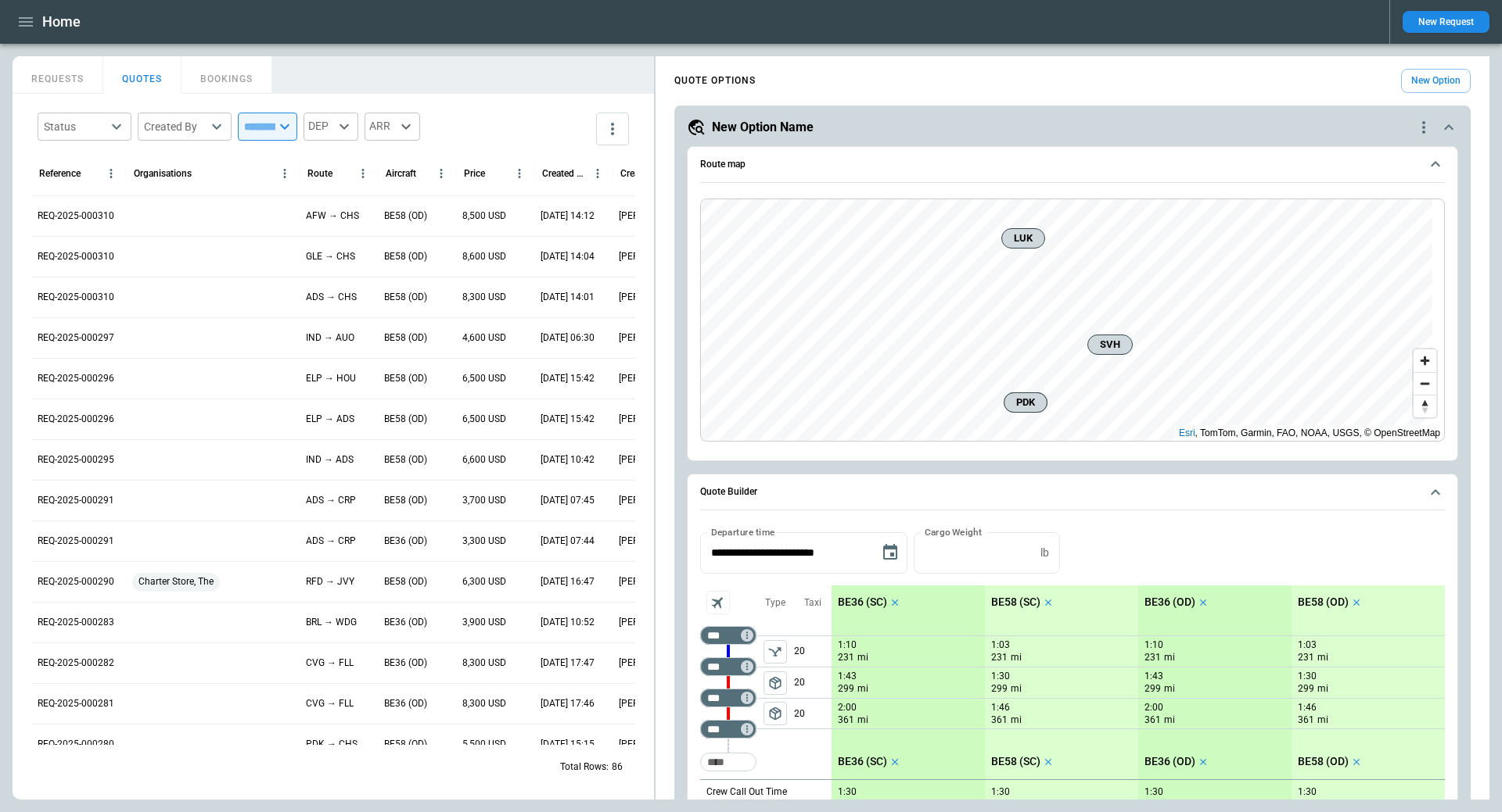
click at [895, 603] on icon "scrollable content" at bounding box center [895, 603] width 6 height 6
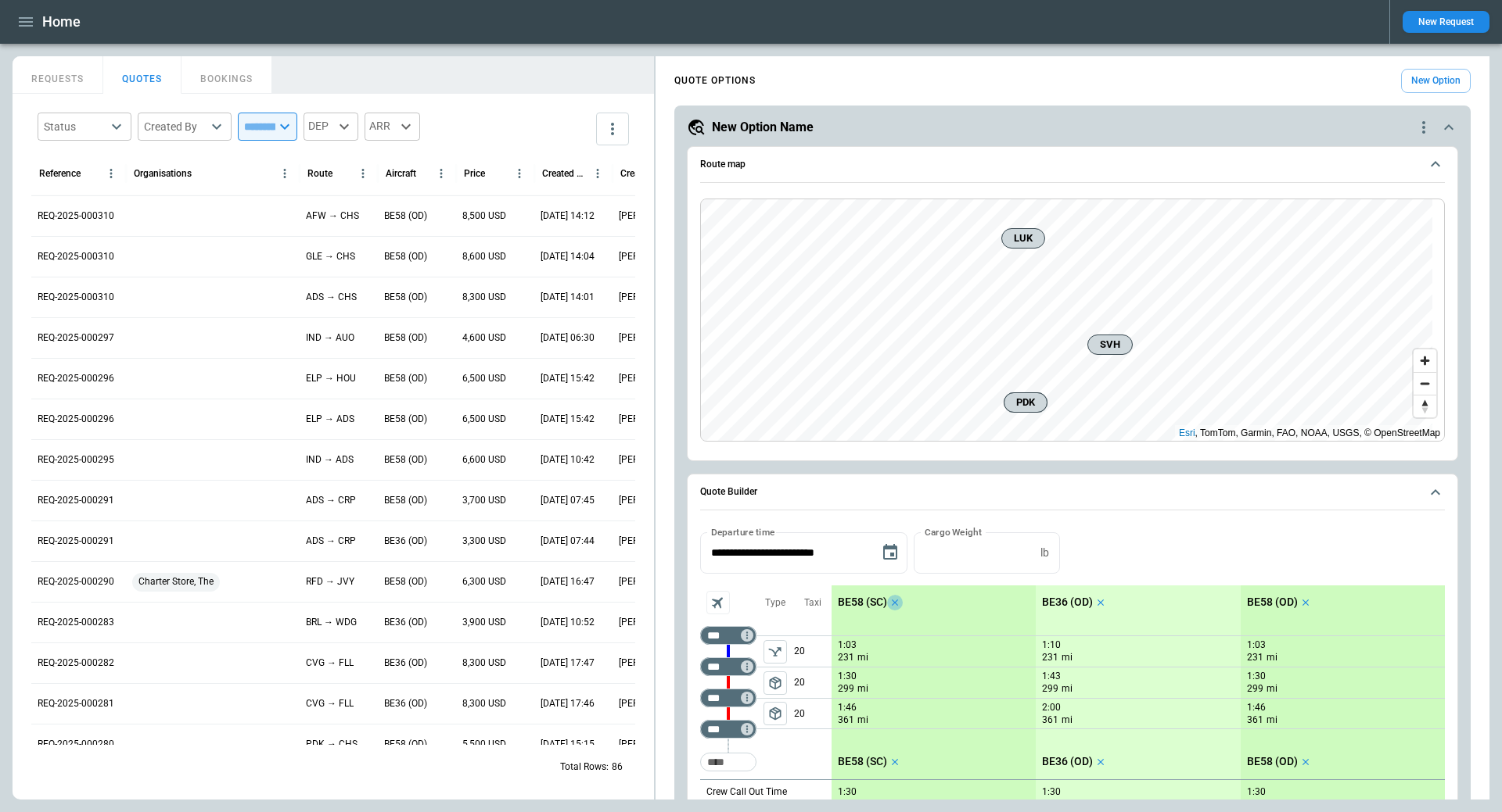
click at [895, 603] on icon "scrollable content" at bounding box center [895, 603] width 6 height 6
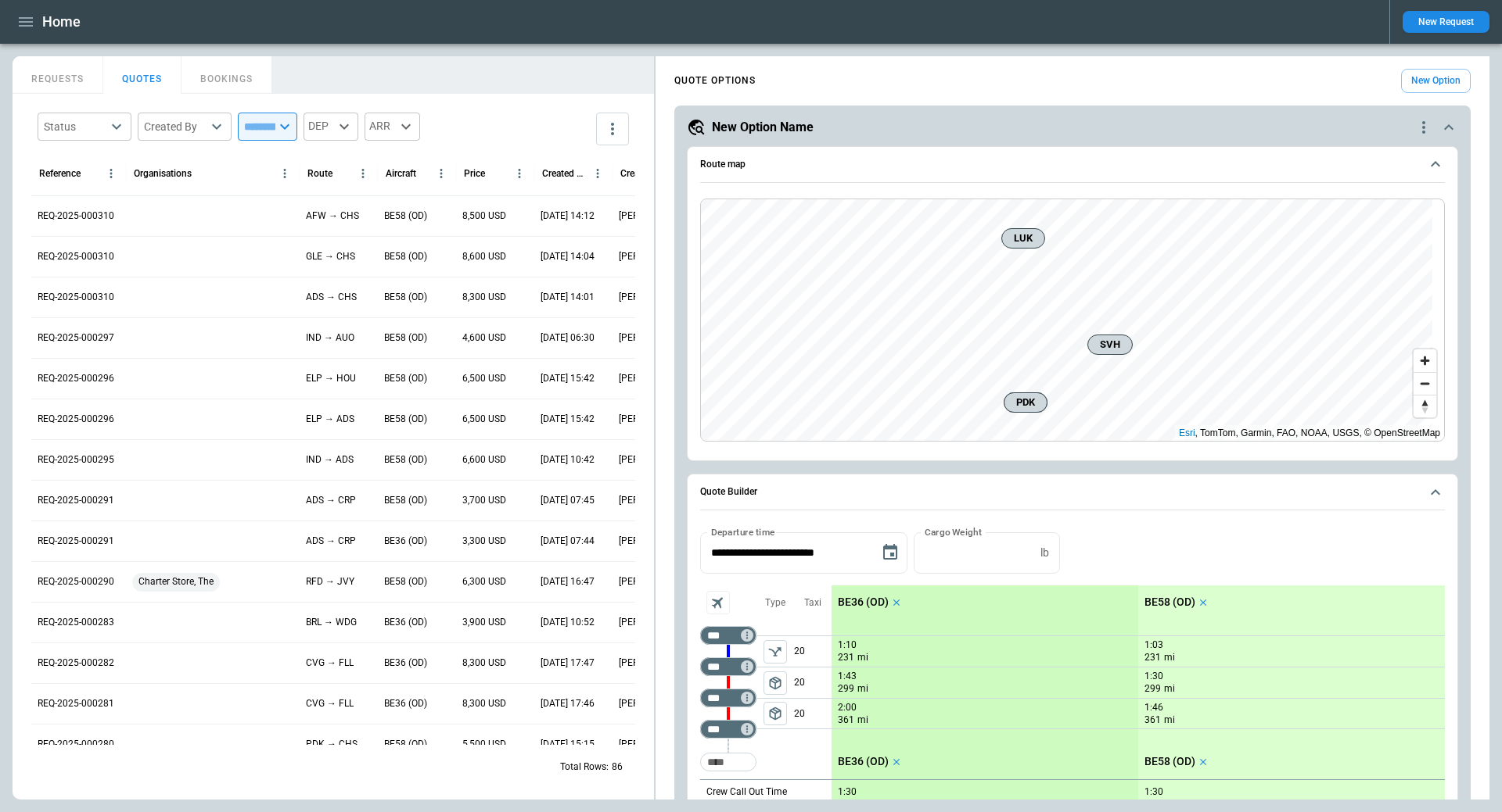
click at [895, 603] on icon "scrollable content" at bounding box center [896, 603] width 11 height 11
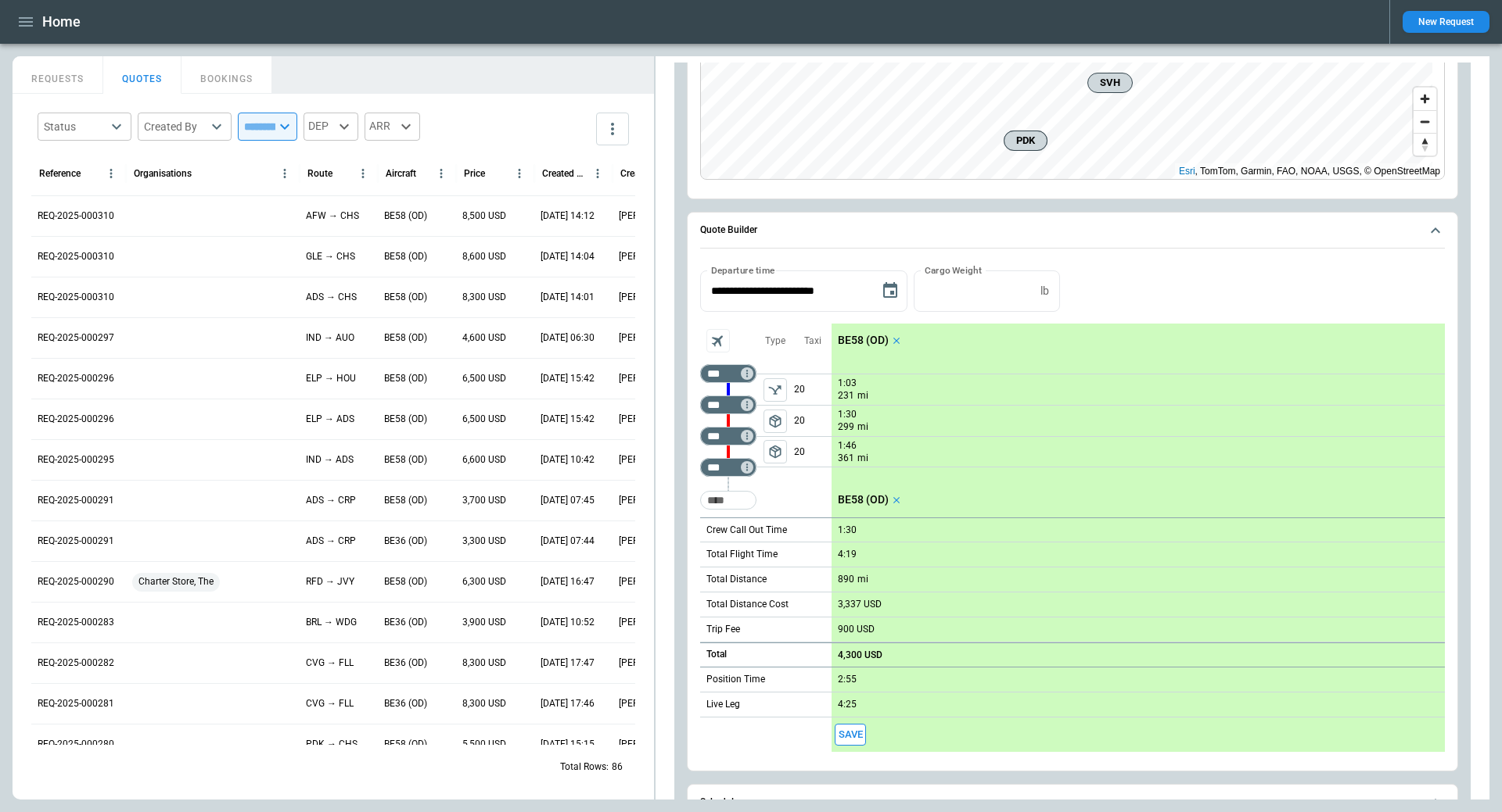
scroll to position [234, 0]
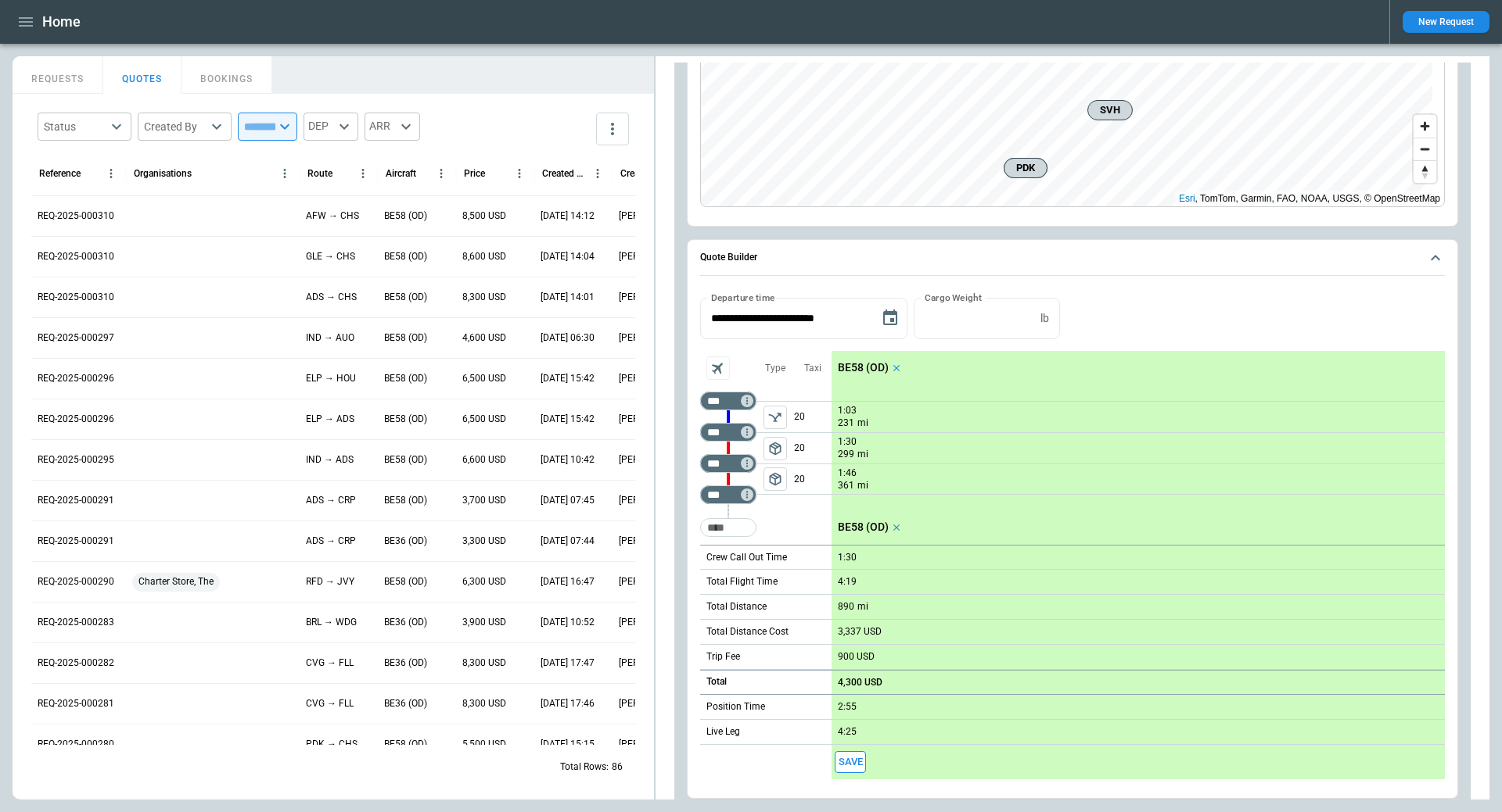
drag, startPoint x: 846, startPoint y: 557, endPoint x: 1470, endPoint y: 353, distance: 656.5
click at [846, 557] on p "1:30" at bounding box center [847, 558] width 19 height 12
type input "**"
drag, startPoint x: 780, startPoint y: 476, endPoint x: 866, endPoint y: 501, distance: 89.6
click at [780, 476] on span "package_2" at bounding box center [775, 479] width 16 height 16
